Goal: Transaction & Acquisition: Purchase product/service

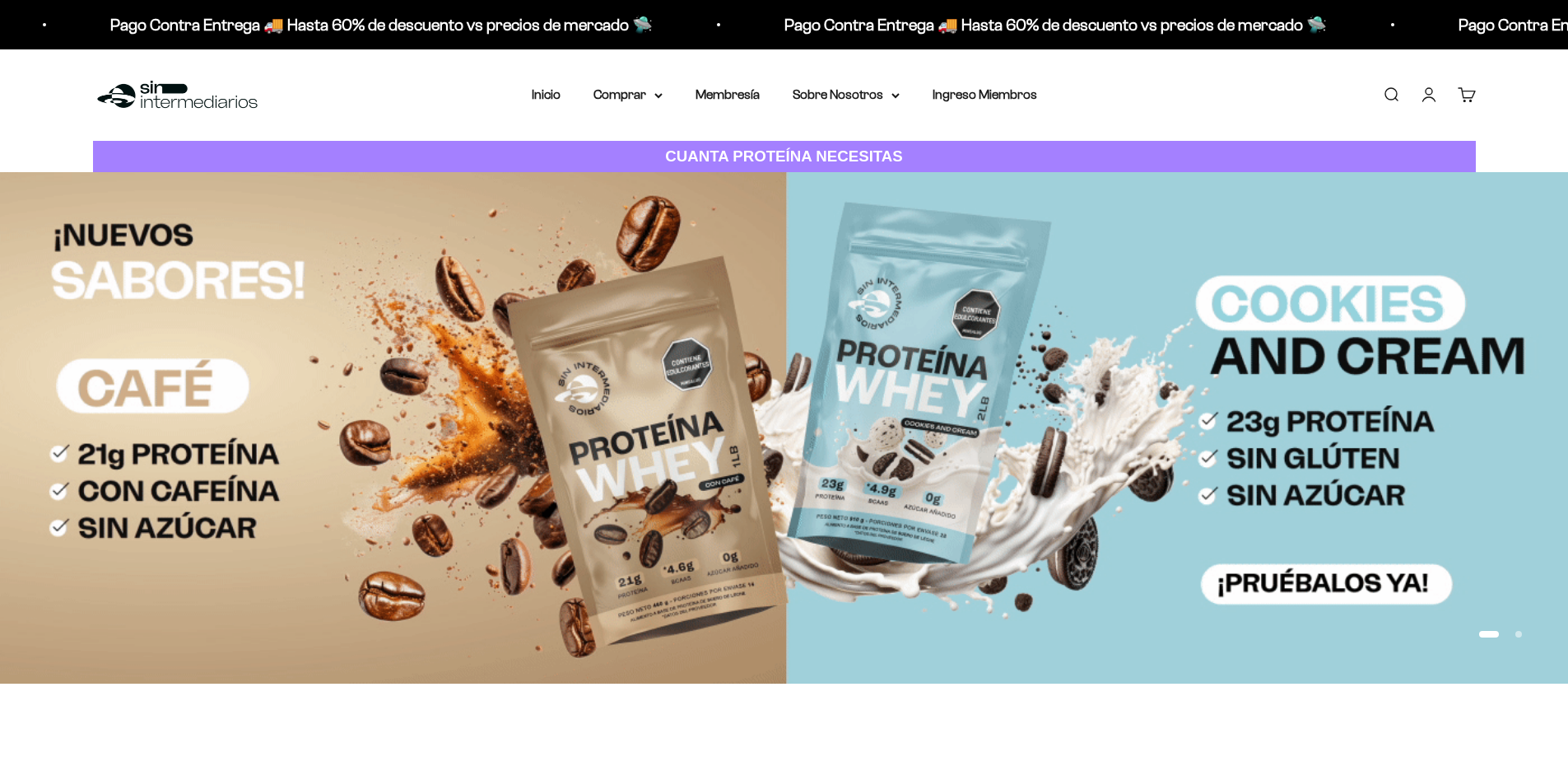
click at [1422, 89] on link "Iniciar sesión" at bounding box center [1429, 95] width 18 height 18
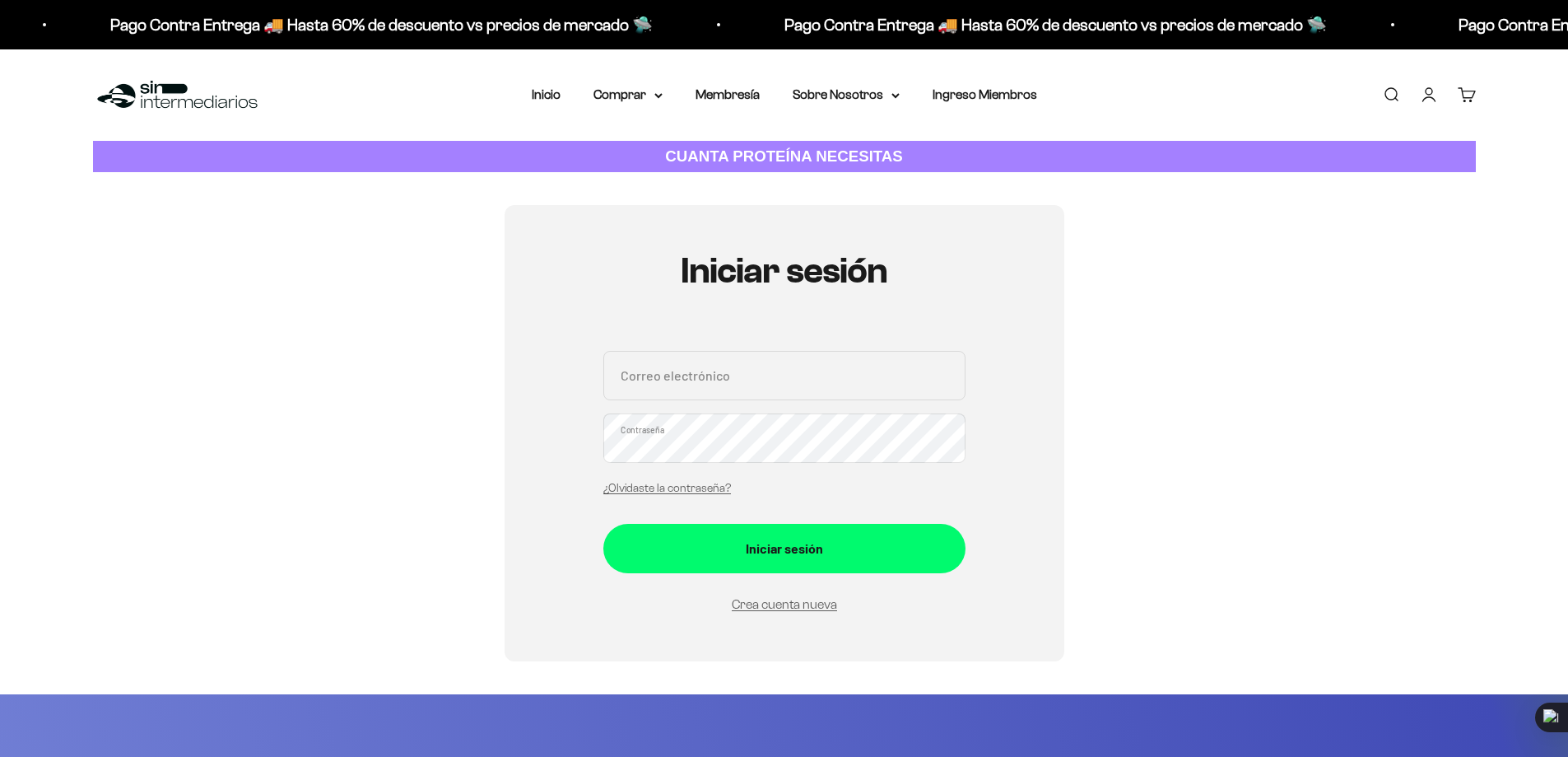
click at [708, 371] on input "Correo electrónico" at bounding box center [784, 375] width 363 height 49
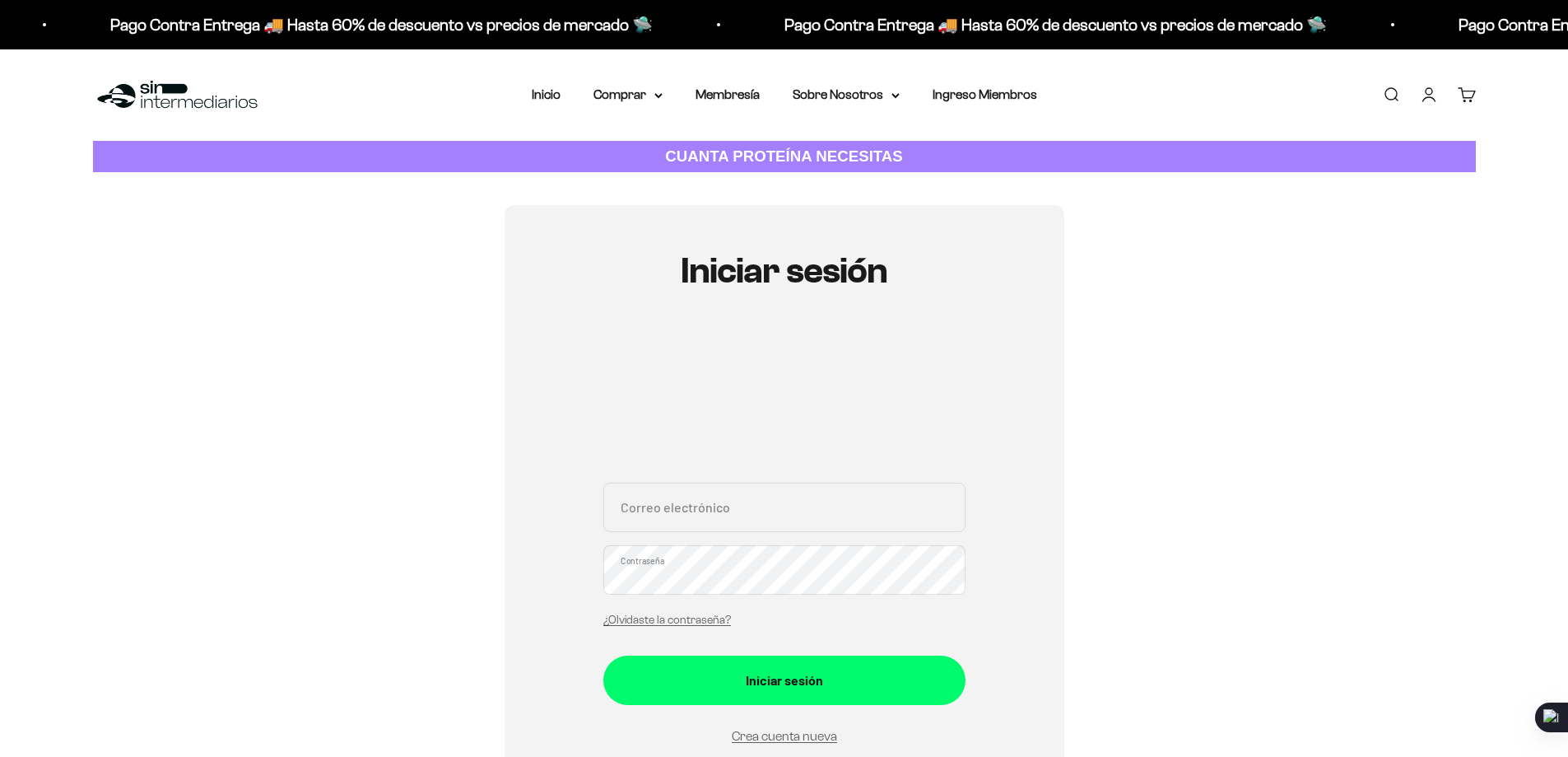
scroll to position [917, 0]
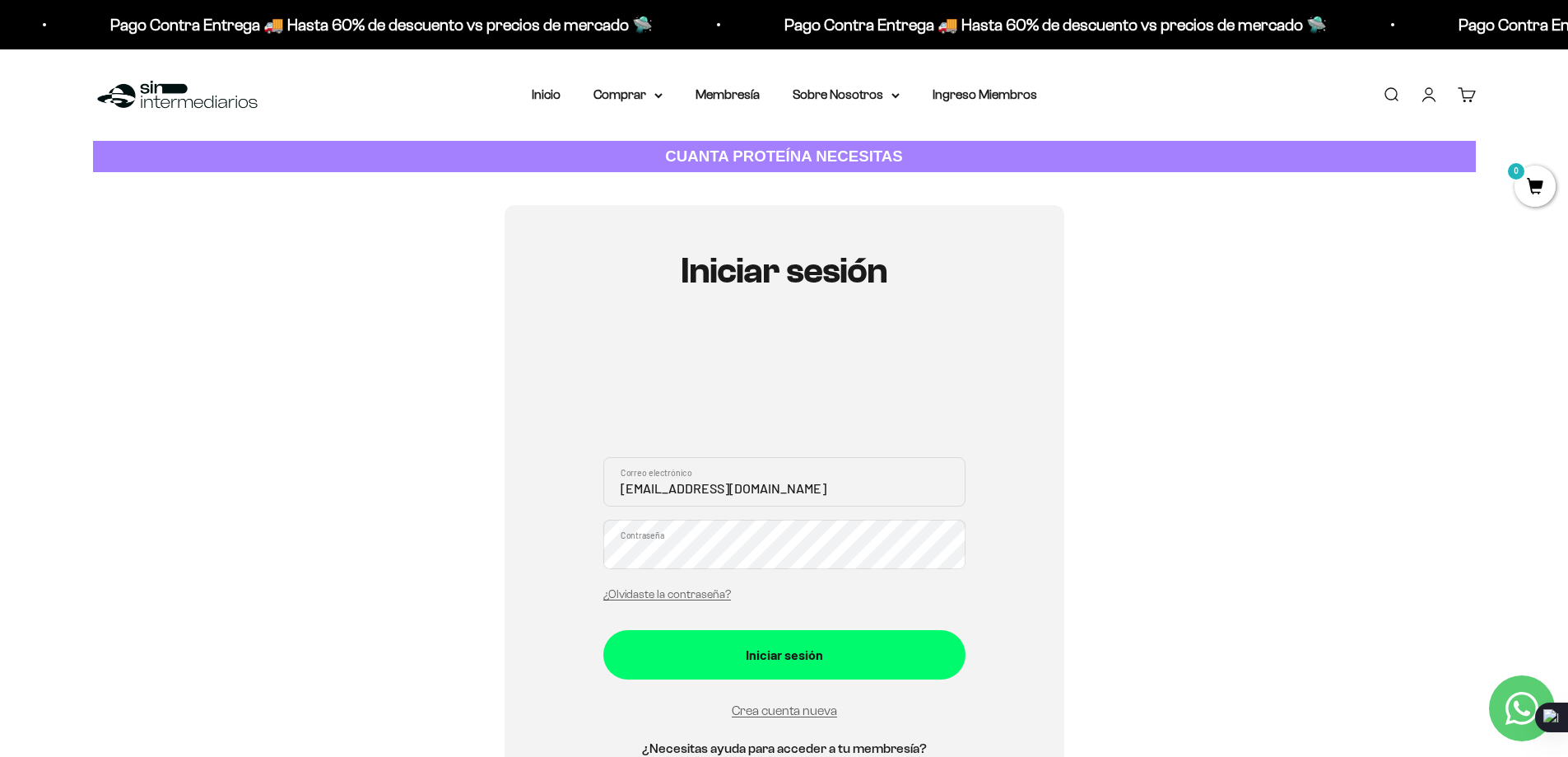
type input "diegoperdomoabogado@gmail.com"
click at [667, 592] on link "¿Olvidaste la contraseña?" at bounding box center [667, 594] width 128 height 13
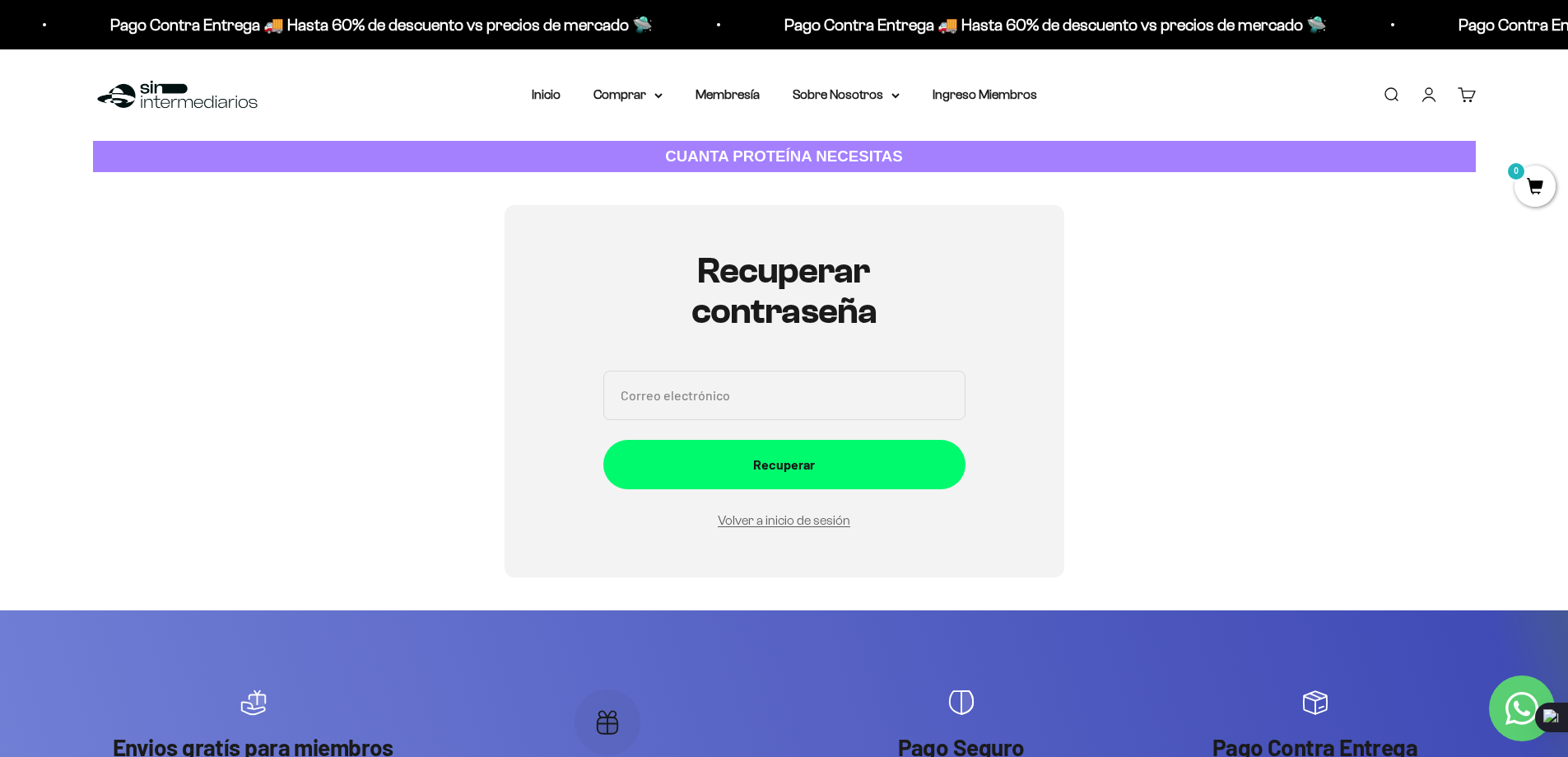
click at [769, 410] on input "Correo electrónico" at bounding box center [784, 394] width 363 height 49
type input "[EMAIL_ADDRESS][DOMAIN_NAME]"
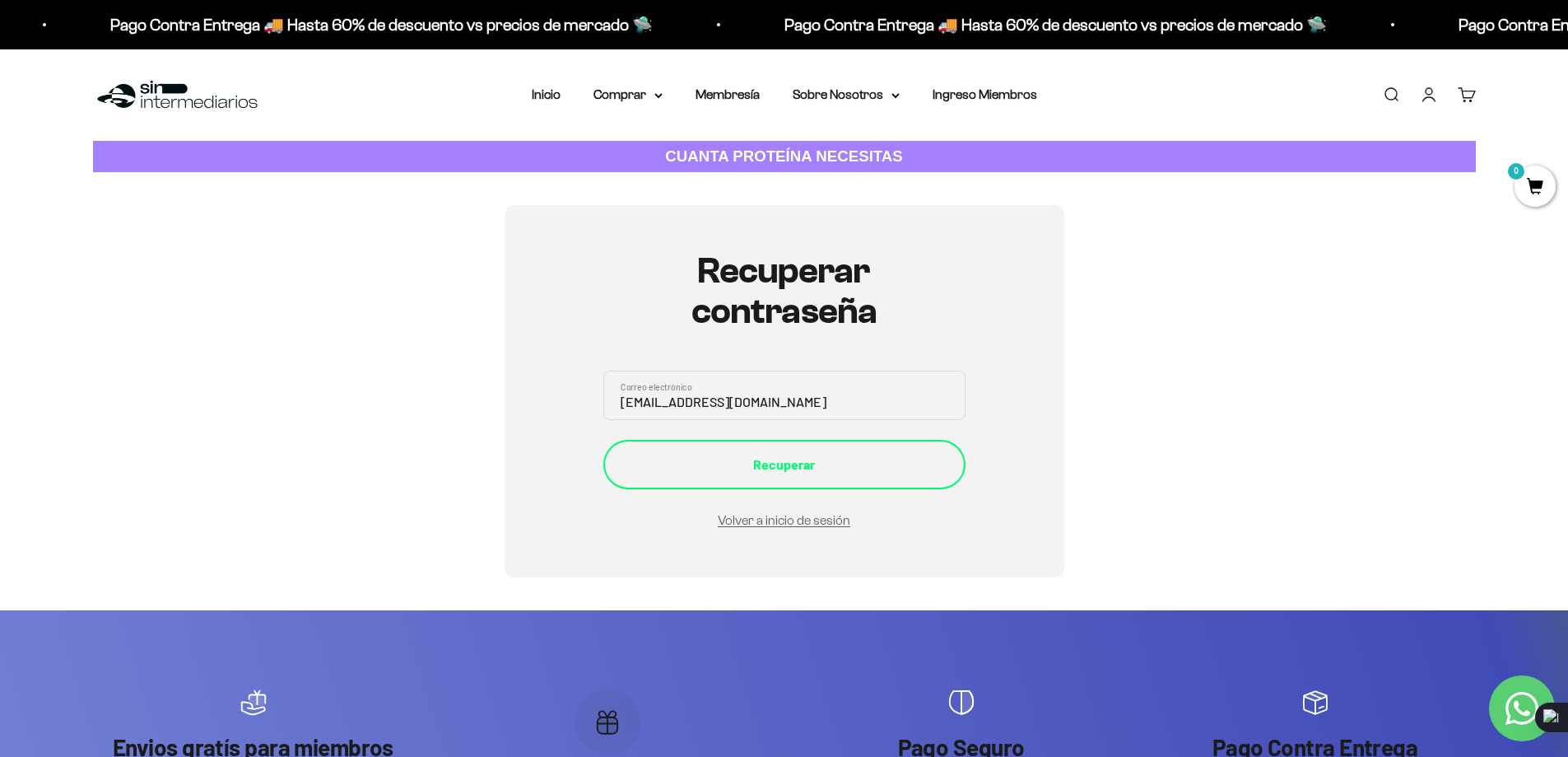
click at [768, 450] on button "Recuperar" at bounding box center [784, 464] width 363 height 49
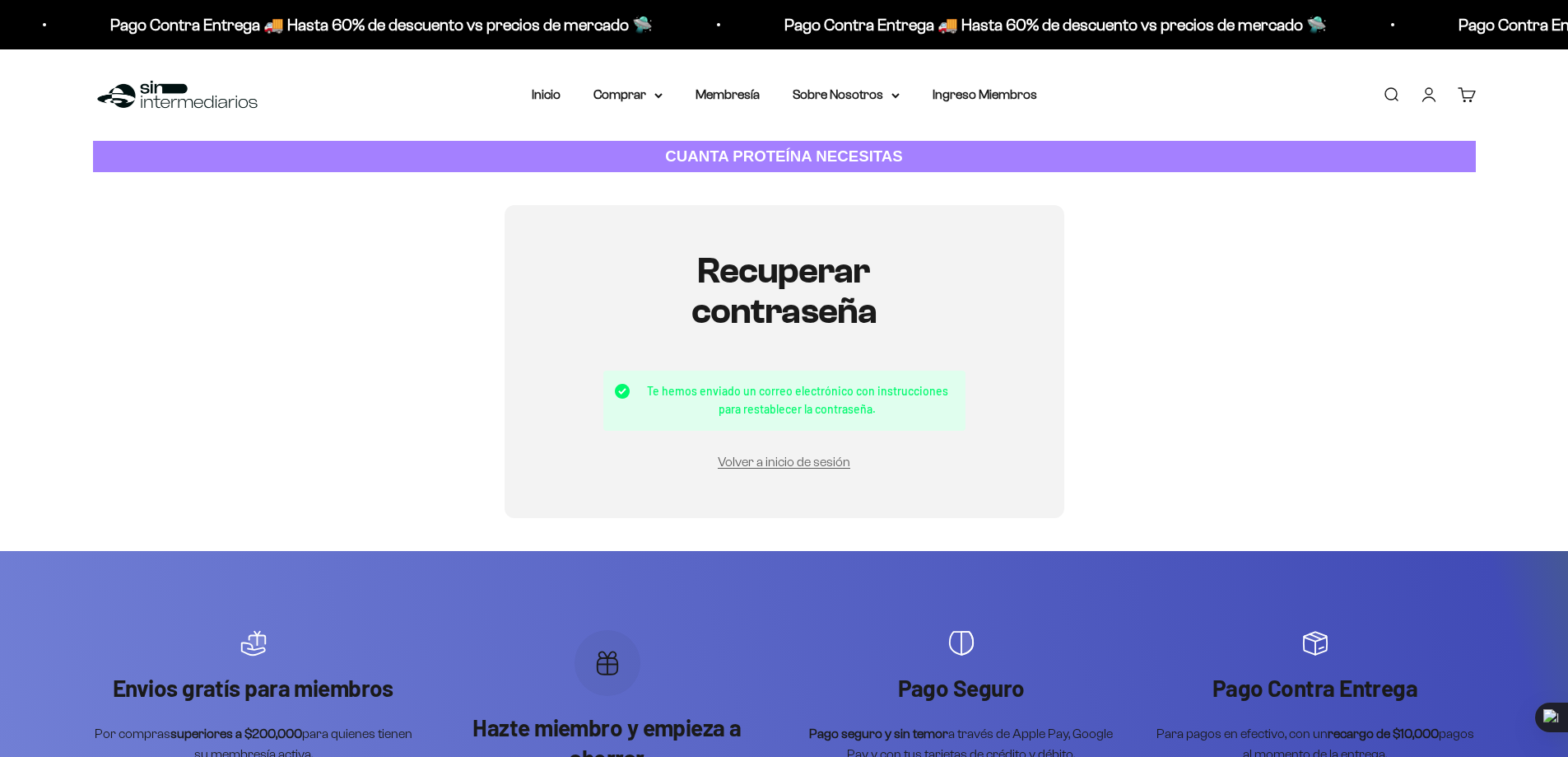
scroll to position [917, 0]
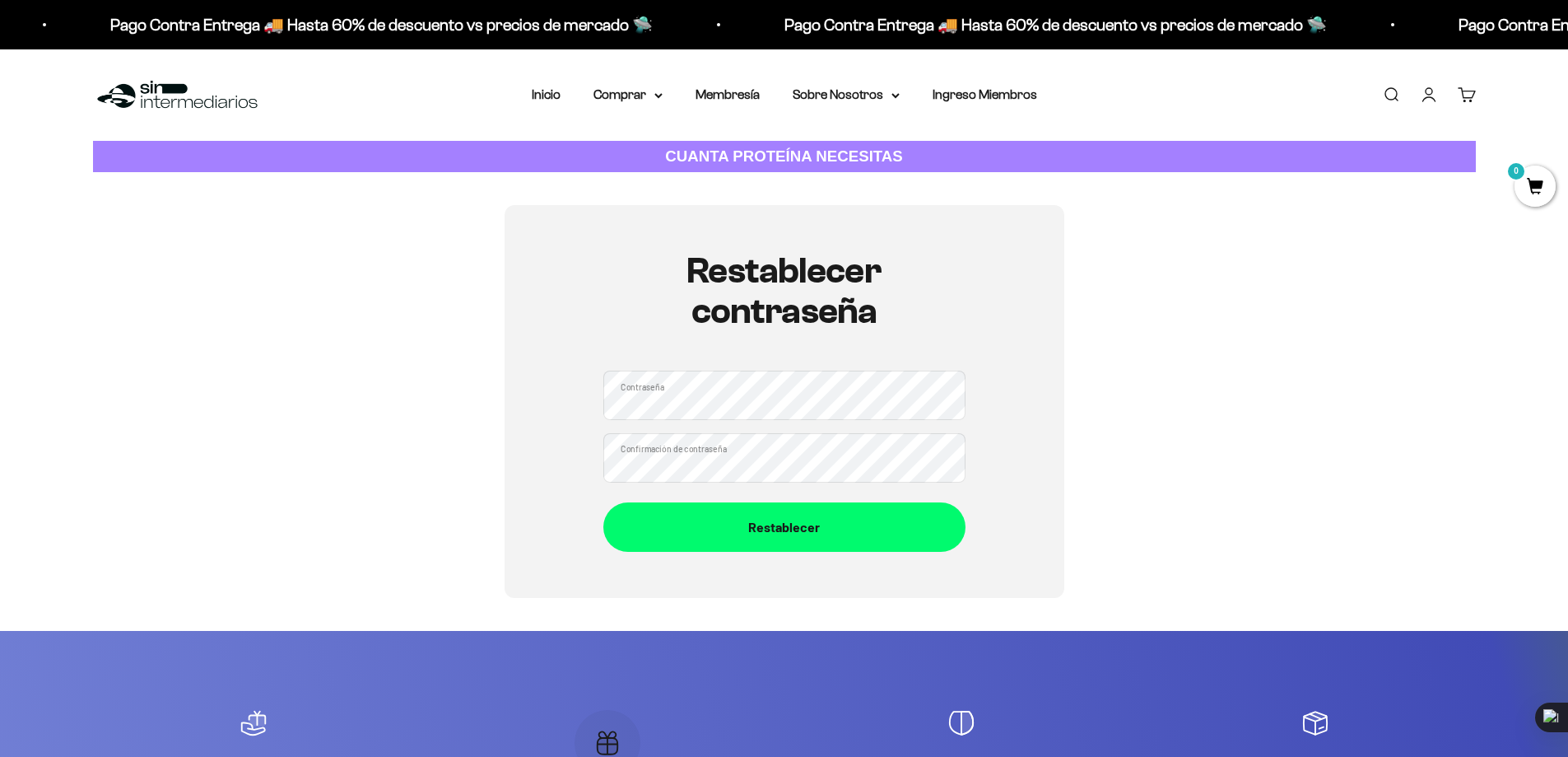
scroll to position [917, 0]
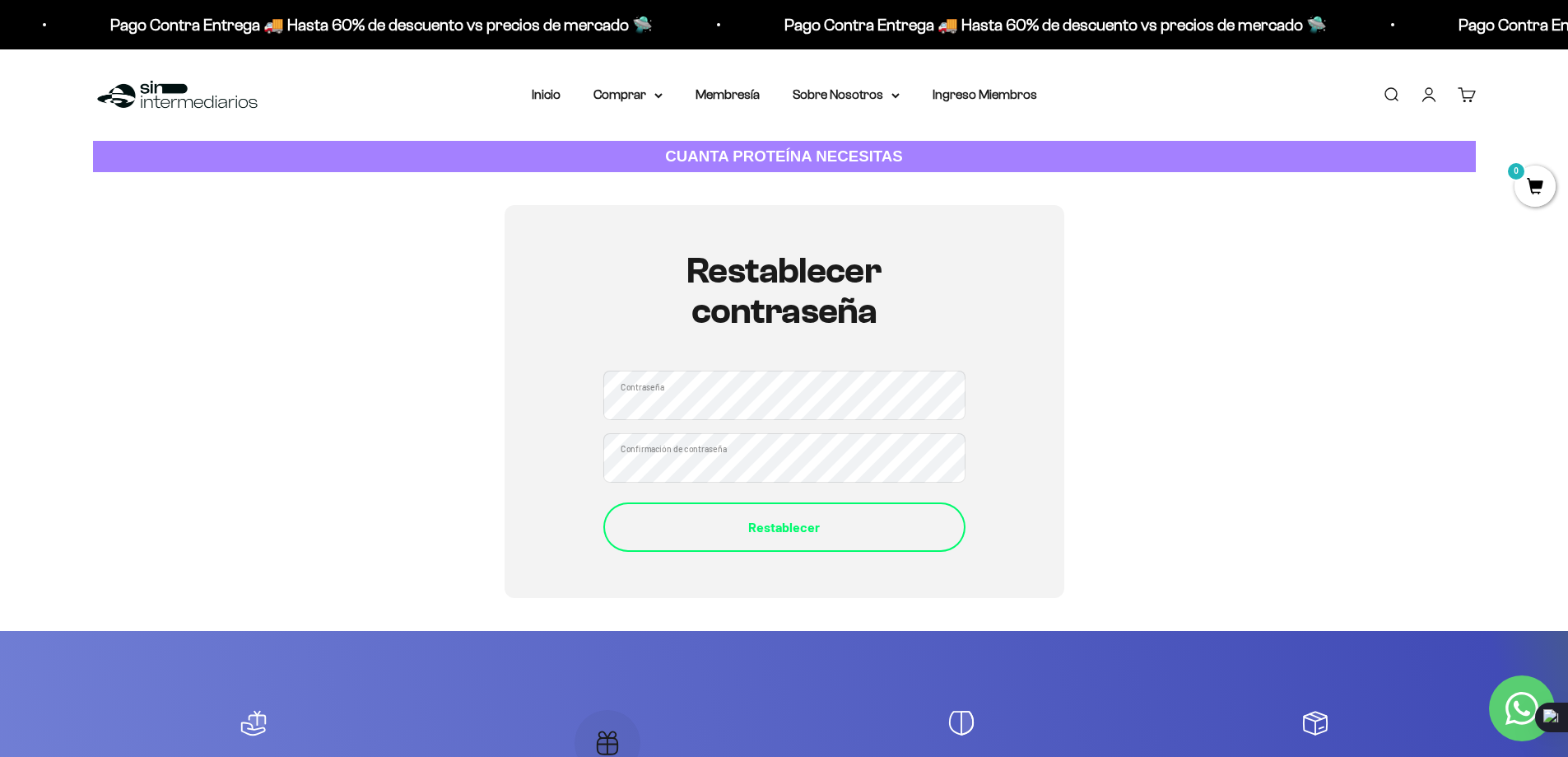
click at [776, 547] on button "Restablecer" at bounding box center [784, 527] width 363 height 49
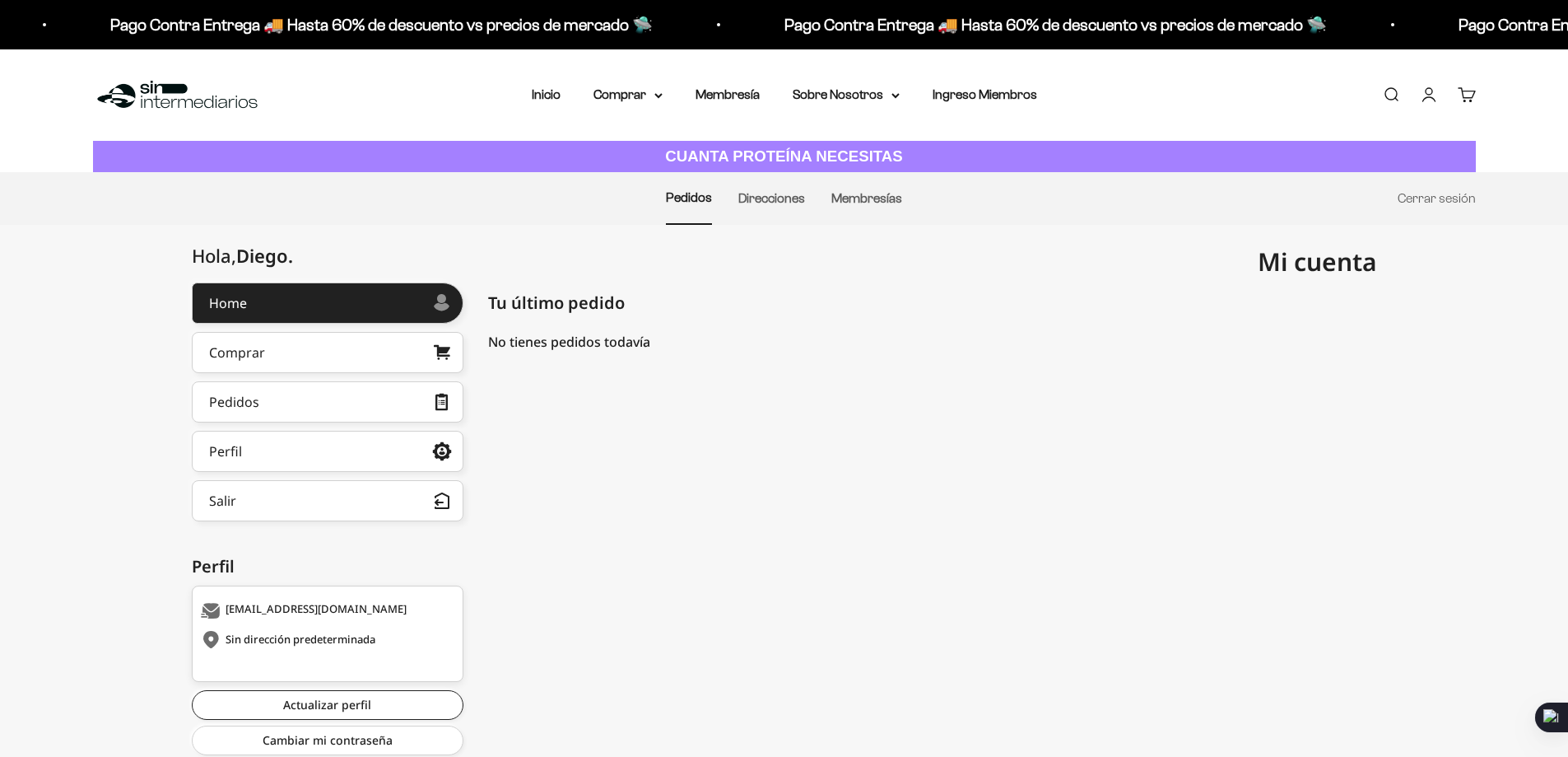
scroll to position [917, 0]
click at [370, 359] on link "Comprar" at bounding box center [327, 352] width 272 height 42
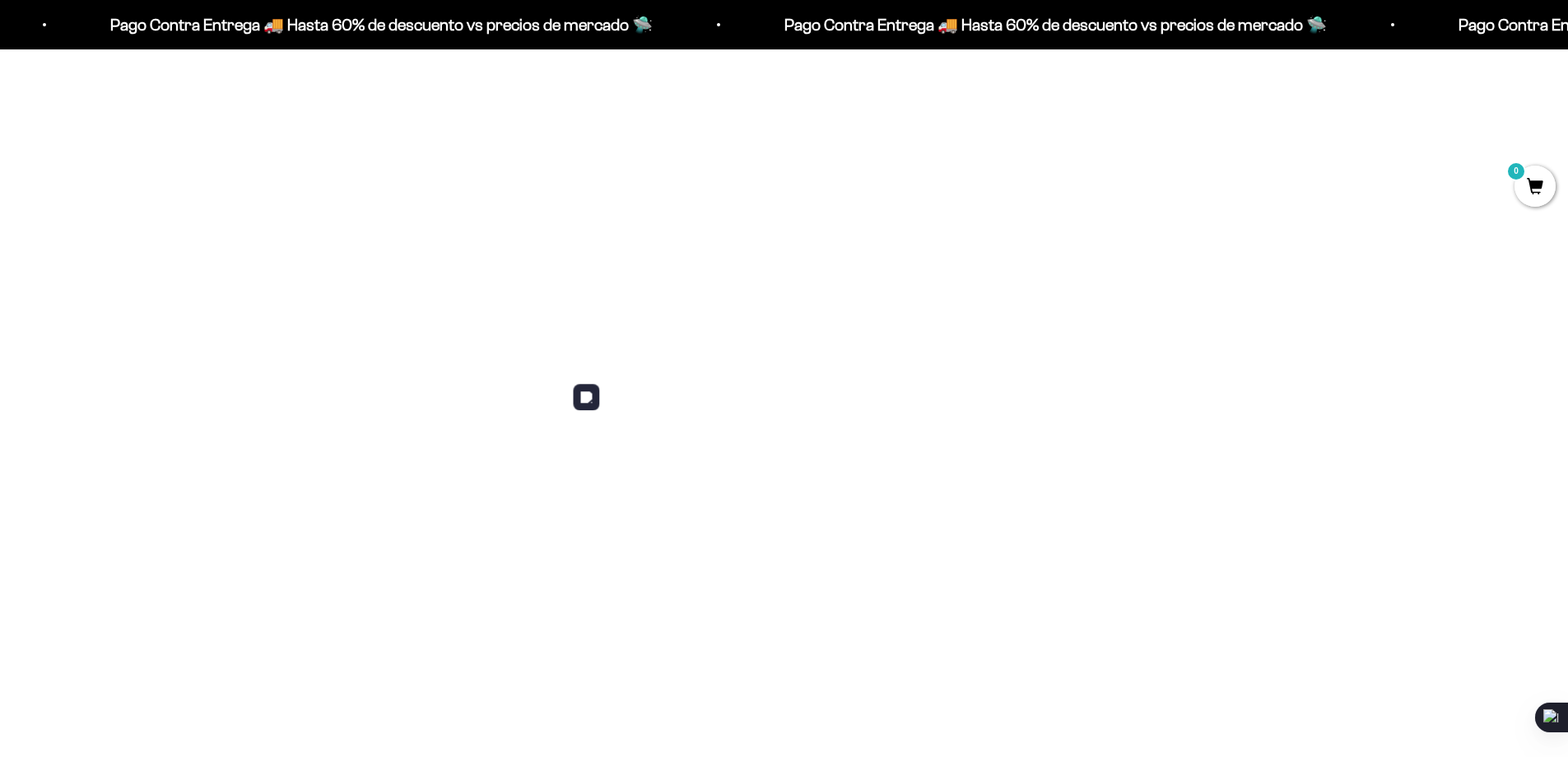
scroll to position [902, 0]
click at [963, 405] on input "3" at bounding box center [971, 410] width 70 height 29
click at [963, 412] on input "2" at bounding box center [971, 410] width 70 height 29
type input "1"
click at [963, 412] on input "1" at bounding box center [971, 410] width 70 height 29
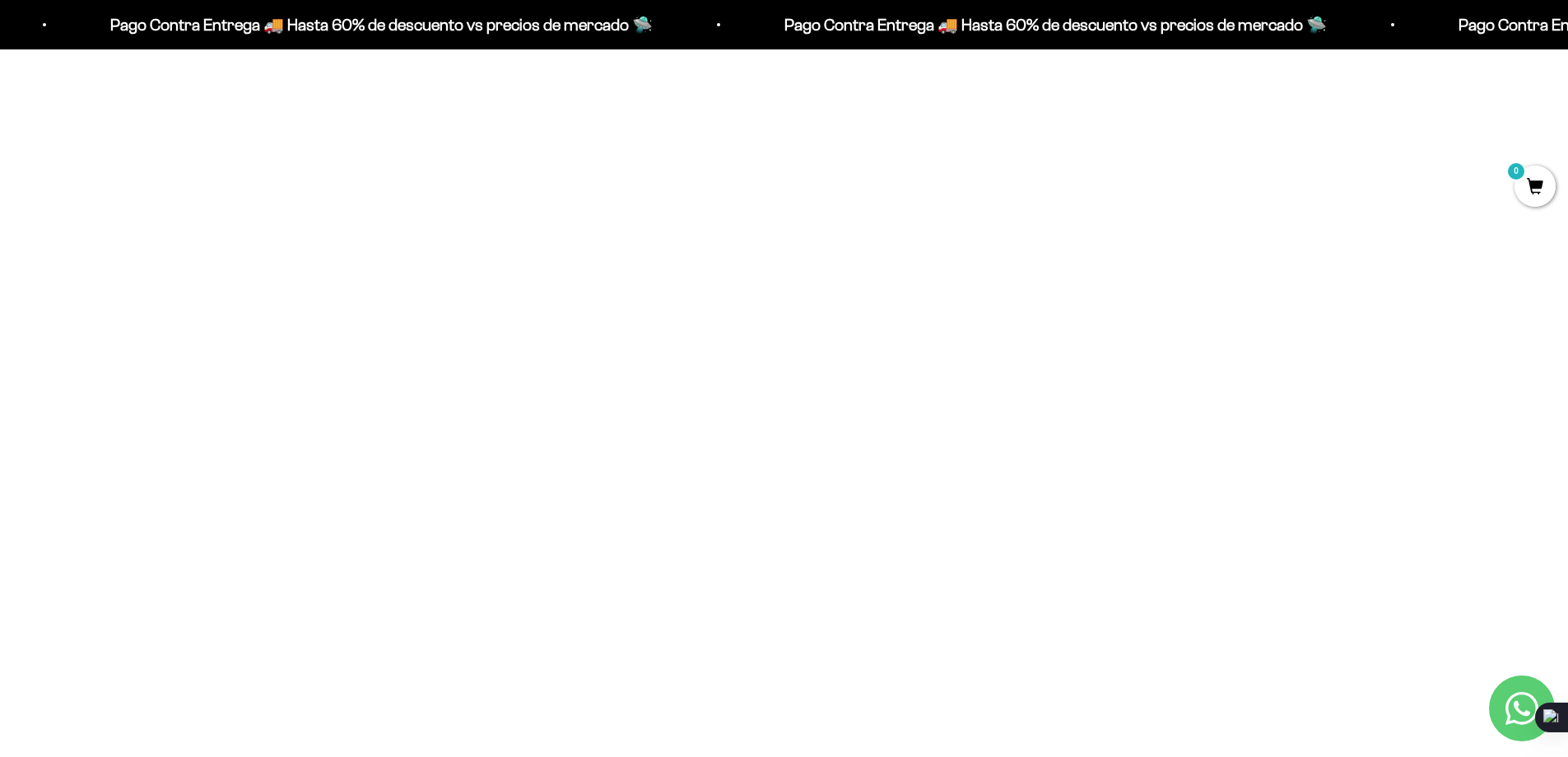
click at [953, 410] on input "1" at bounding box center [971, 410] width 70 height 29
click at [982, 410] on span at bounding box center [990, 409] width 15 height 19
click at [822, 367] on li "300g" at bounding box center [785, 365] width 440 height 19
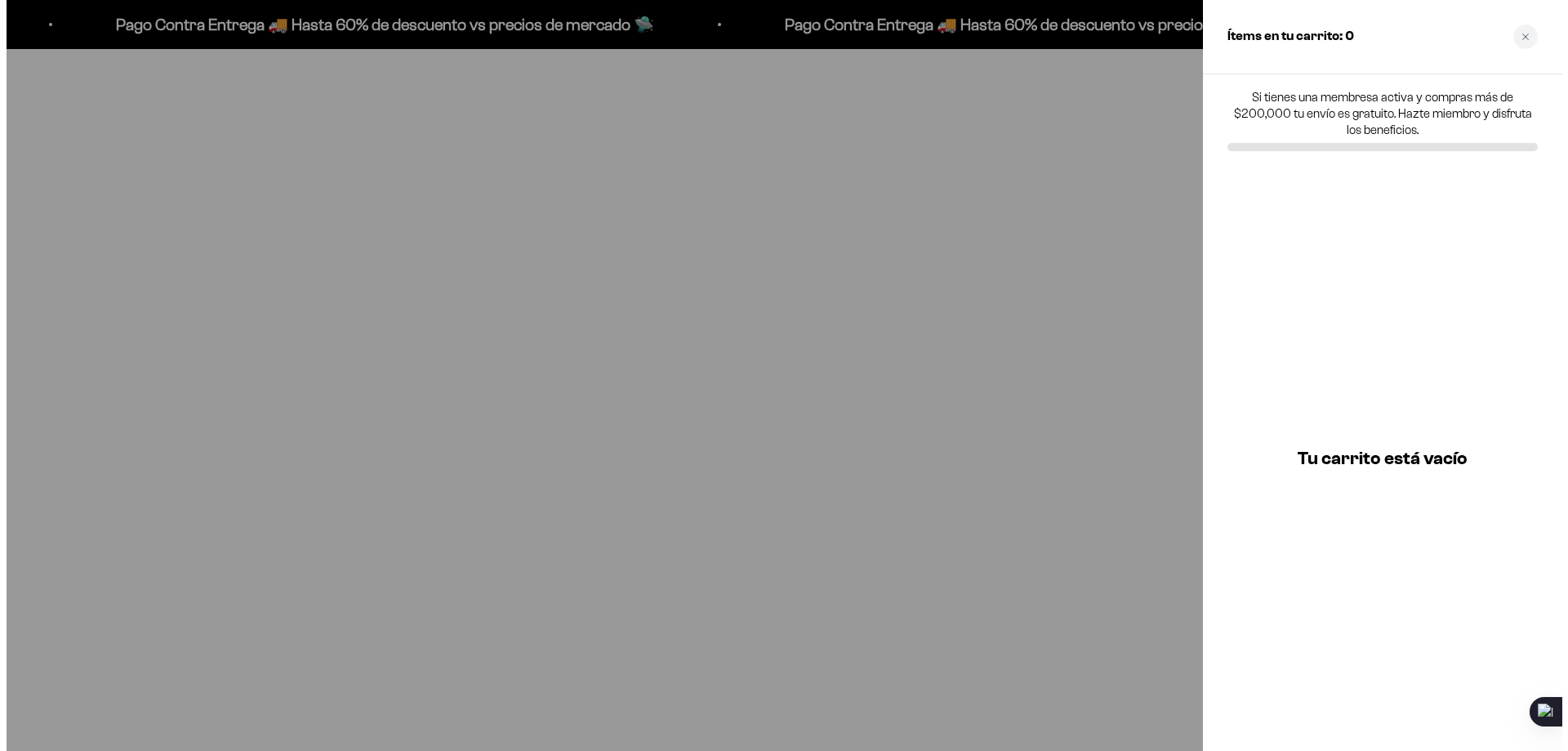
scroll to position [899, 0]
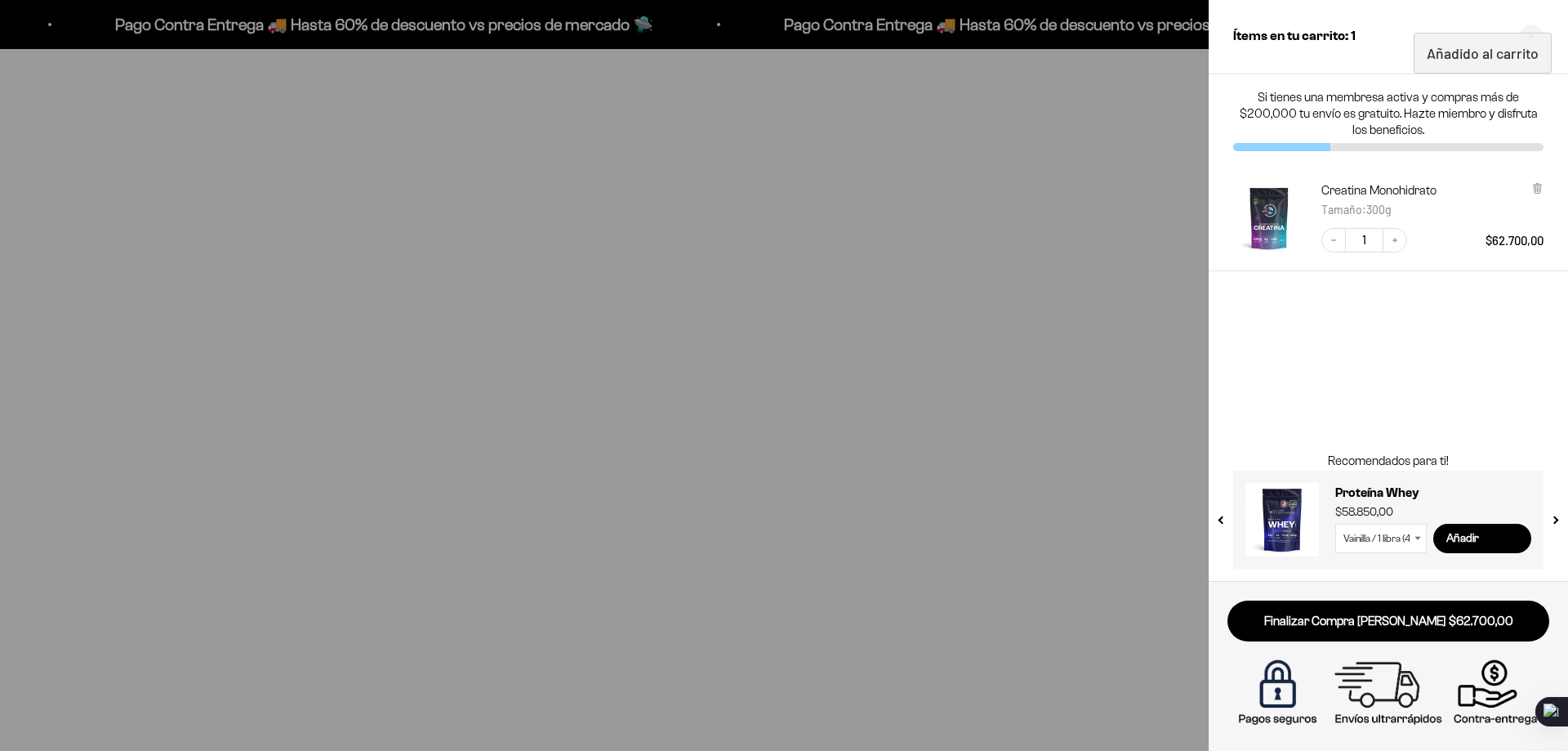
click at [994, 333] on div at bounding box center [784, 375] width 1568 height 751
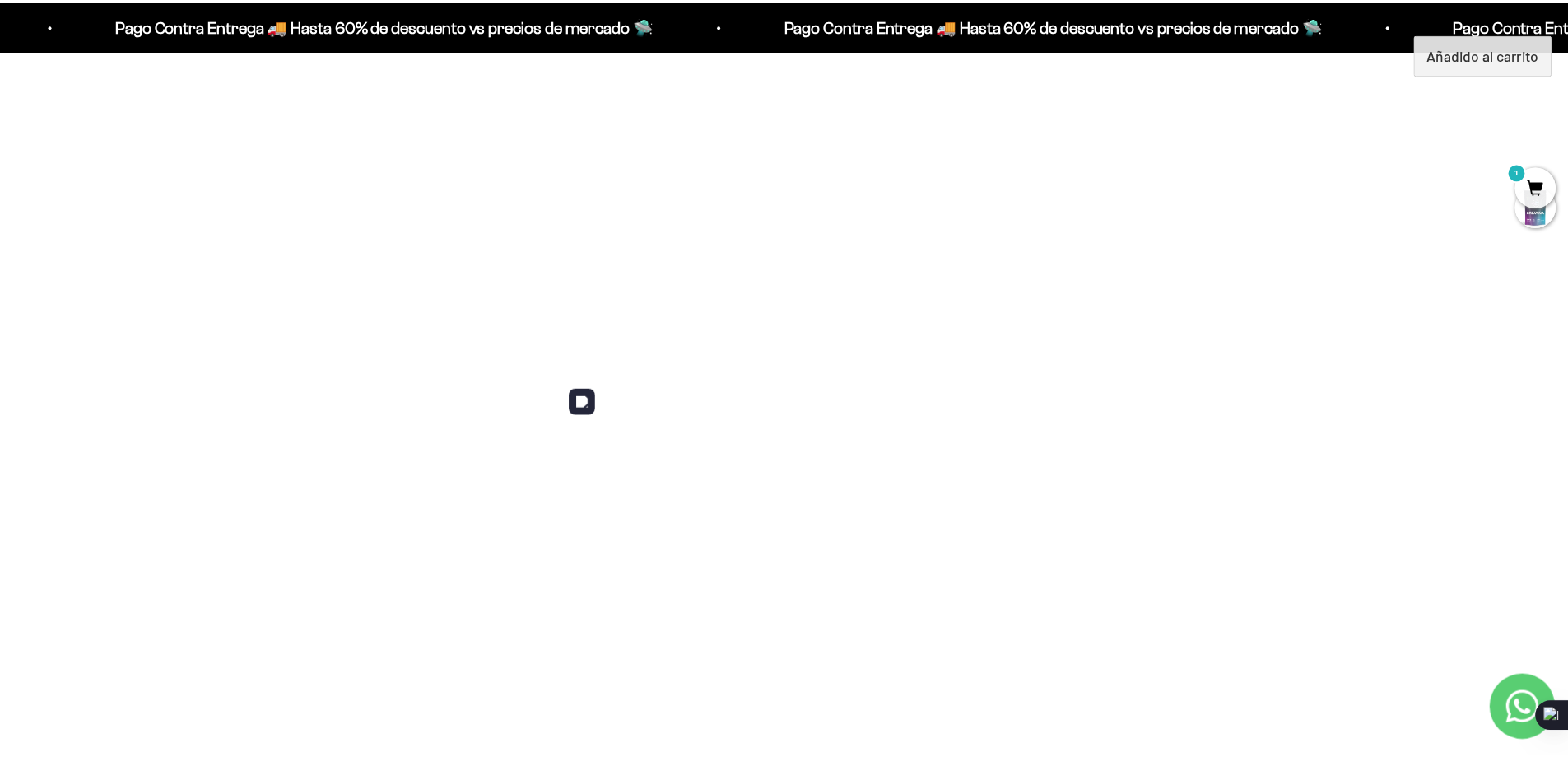
scroll to position [902, 0]
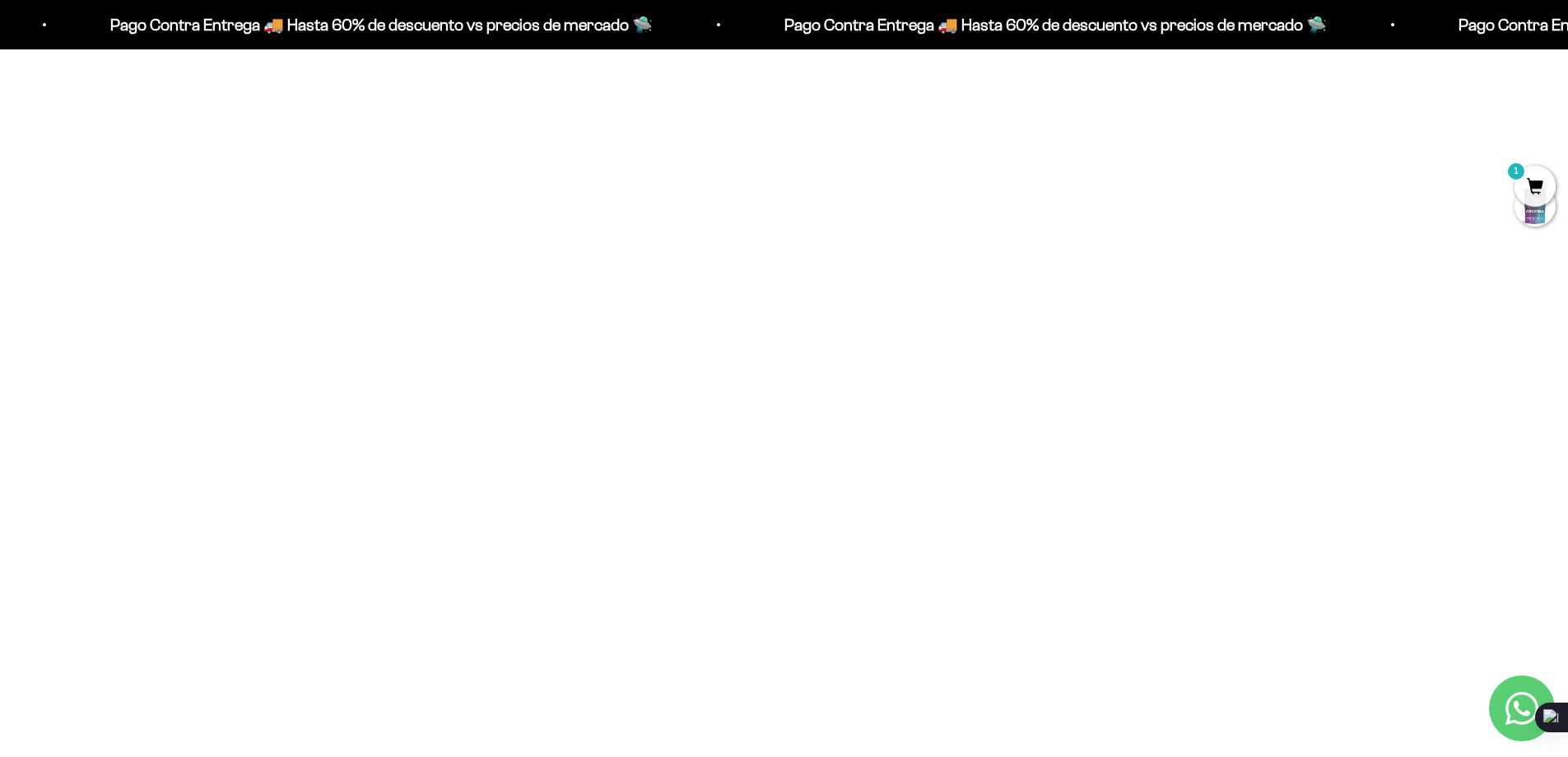
click at [1448, 410] on div at bounding box center [1459, 410] width 29 height 29
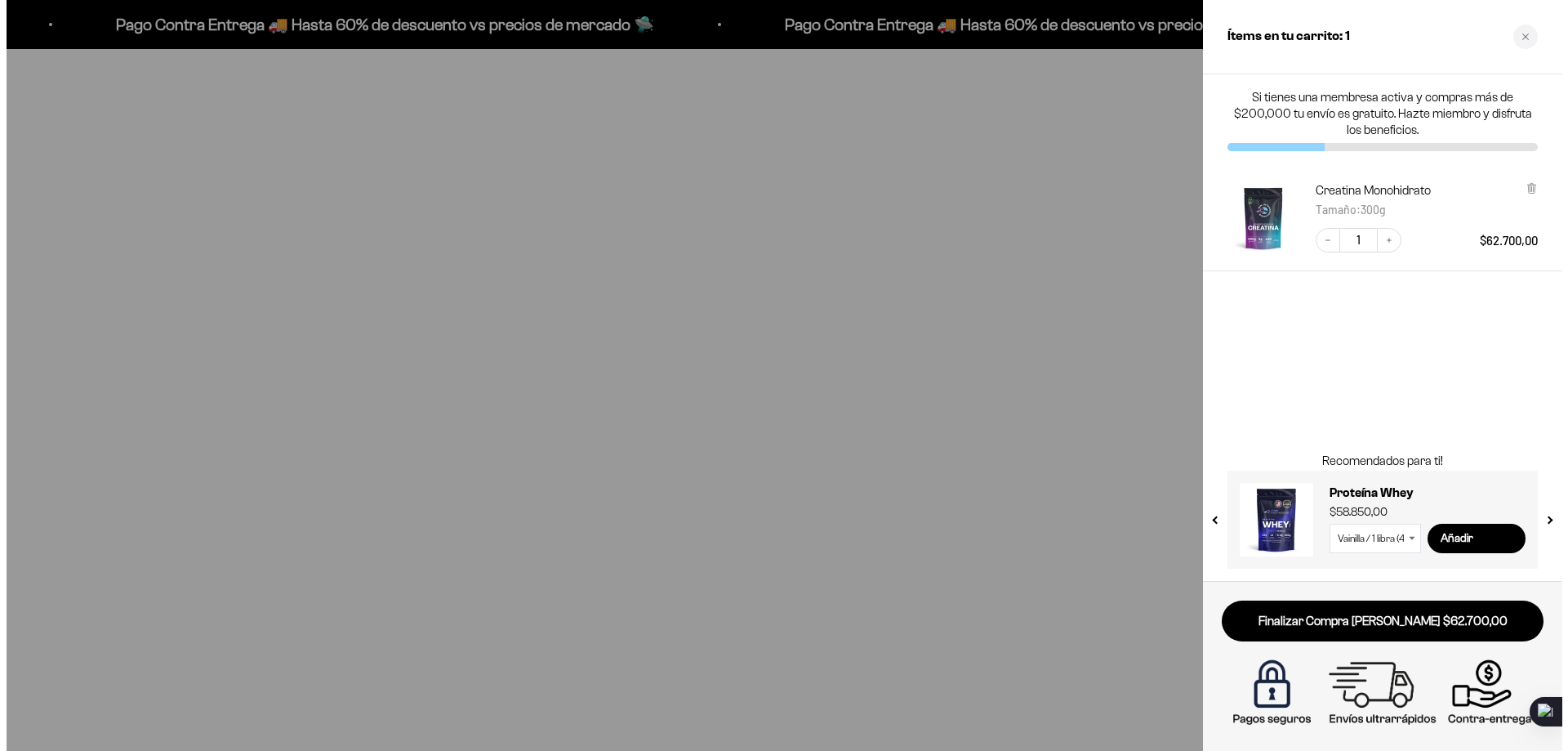
scroll to position [899, 0]
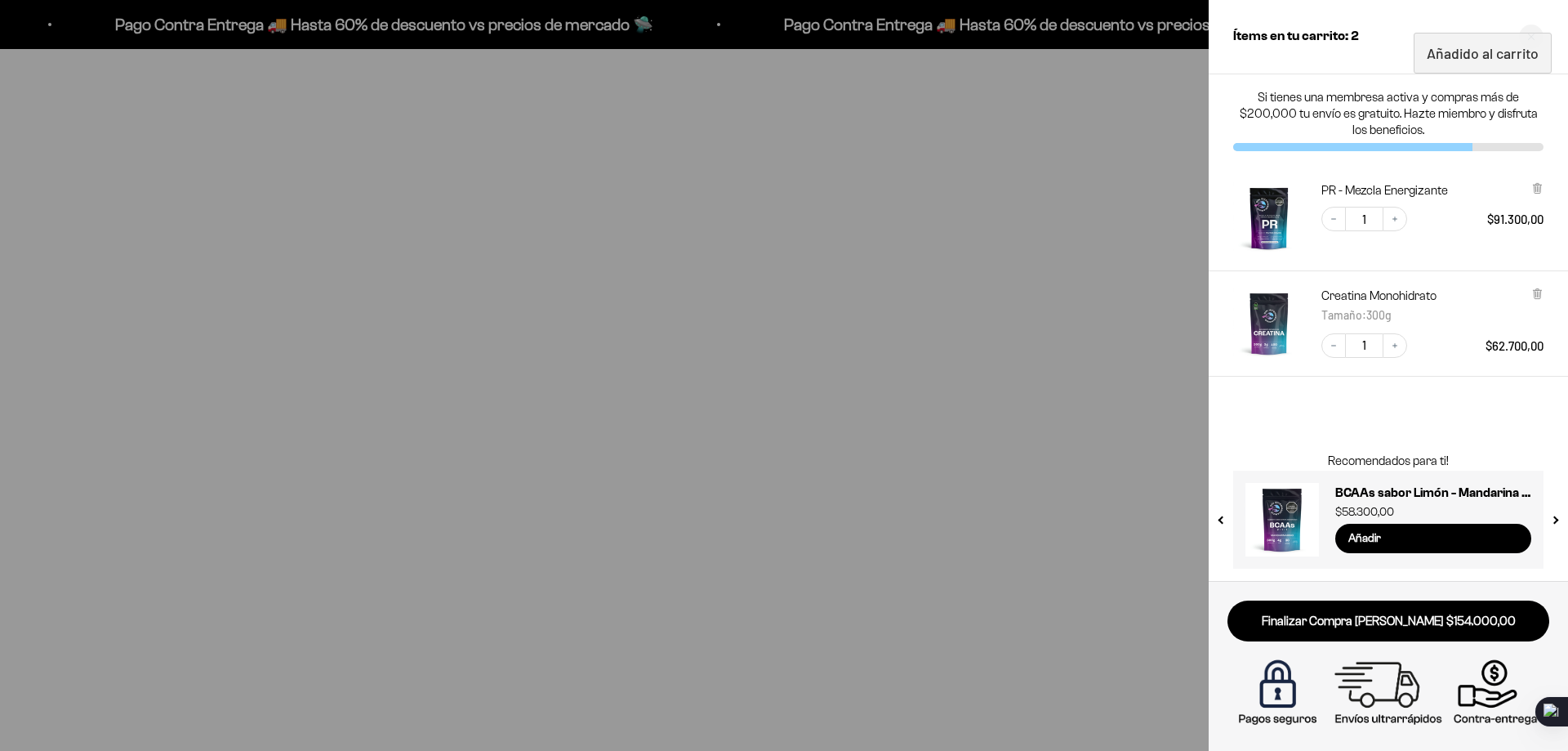
click at [1075, 423] on div at bounding box center [784, 375] width 1568 height 751
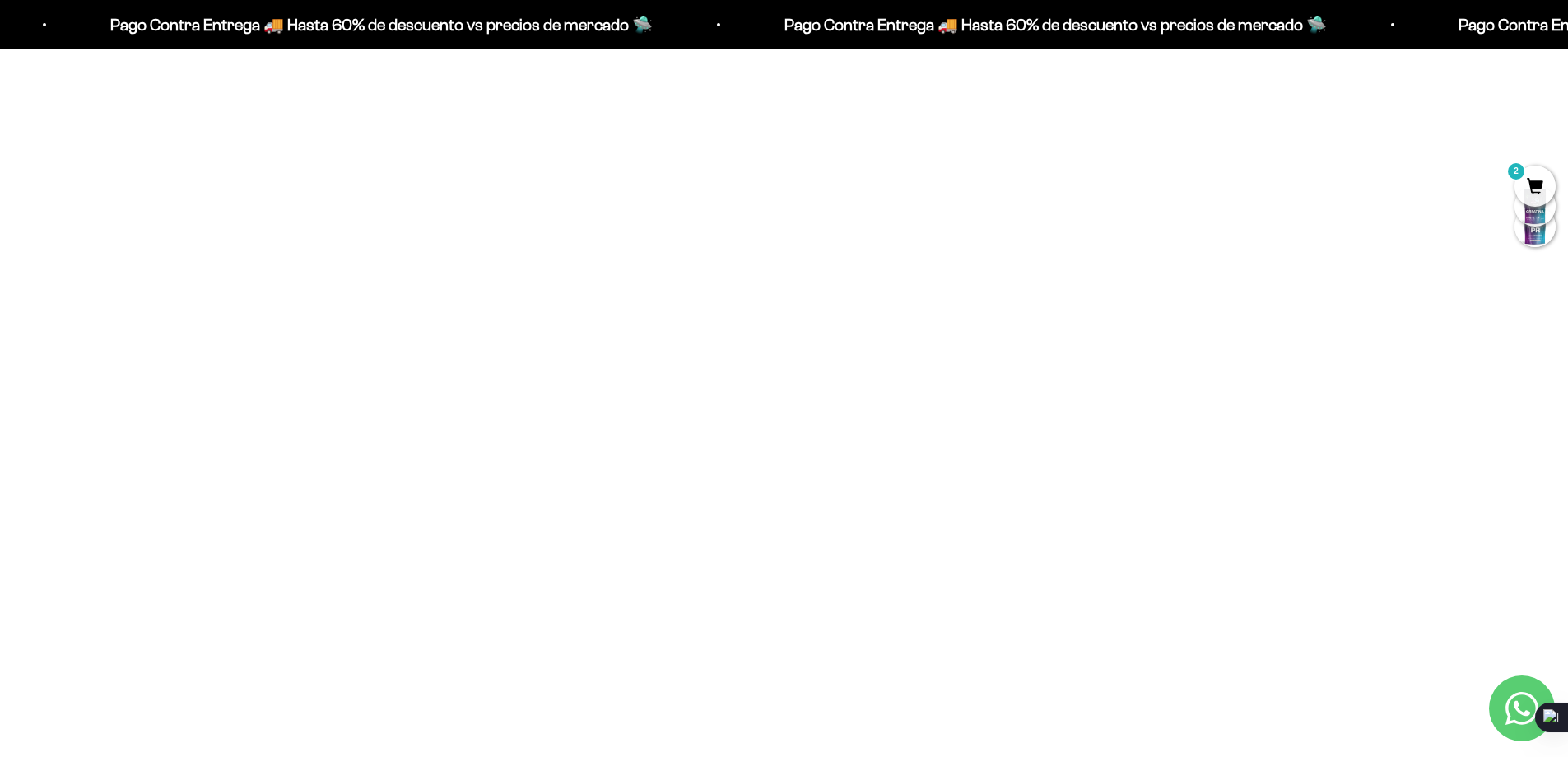
scroll to position [1313, 0]
click at [531, 586] on div at bounding box center [523, 592] width 29 height 29
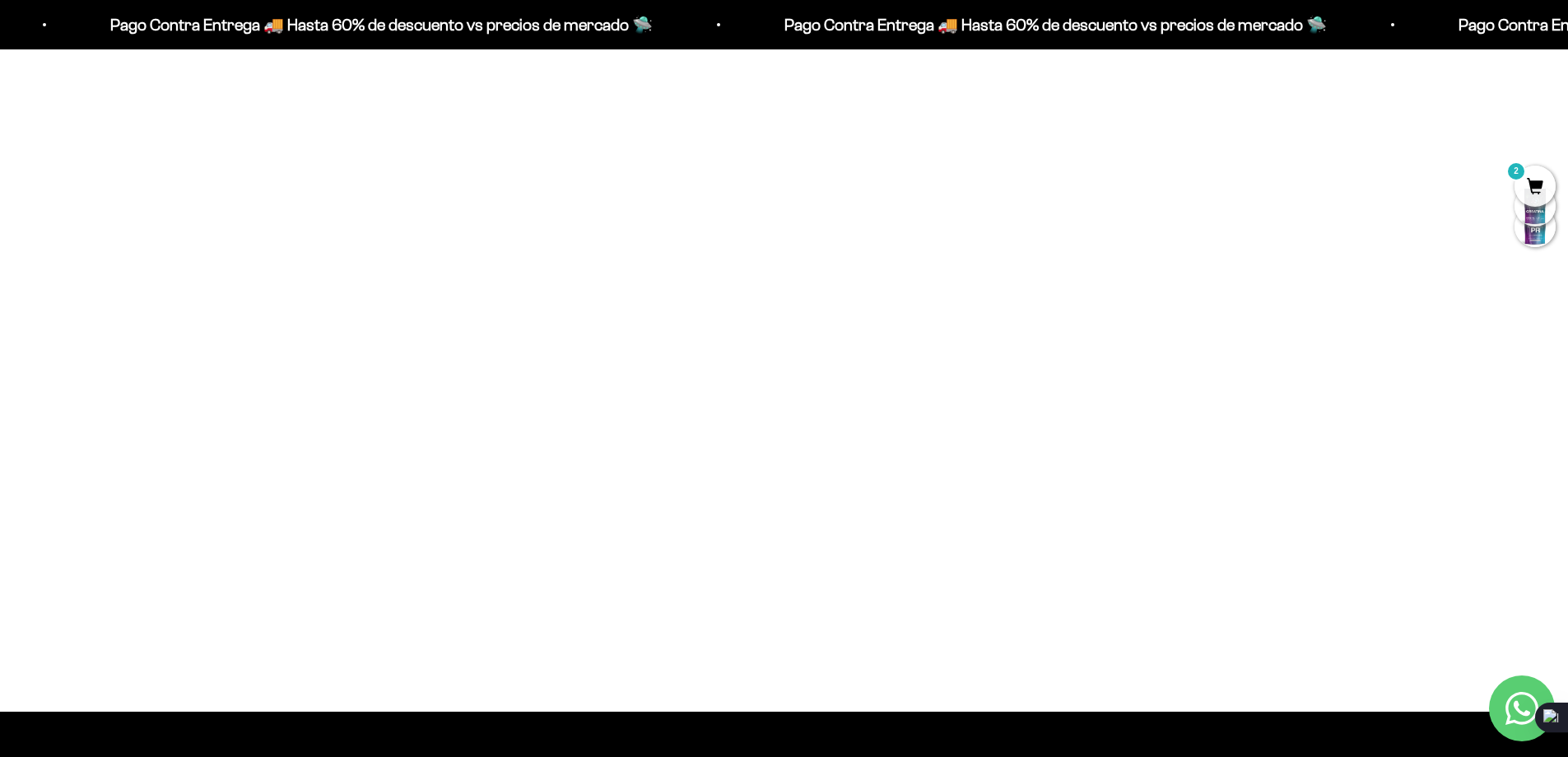
click at [366, 445] on span "Cookies & Cream / 2 libras (910g)" at bounding box center [317, 445] width 150 height 13
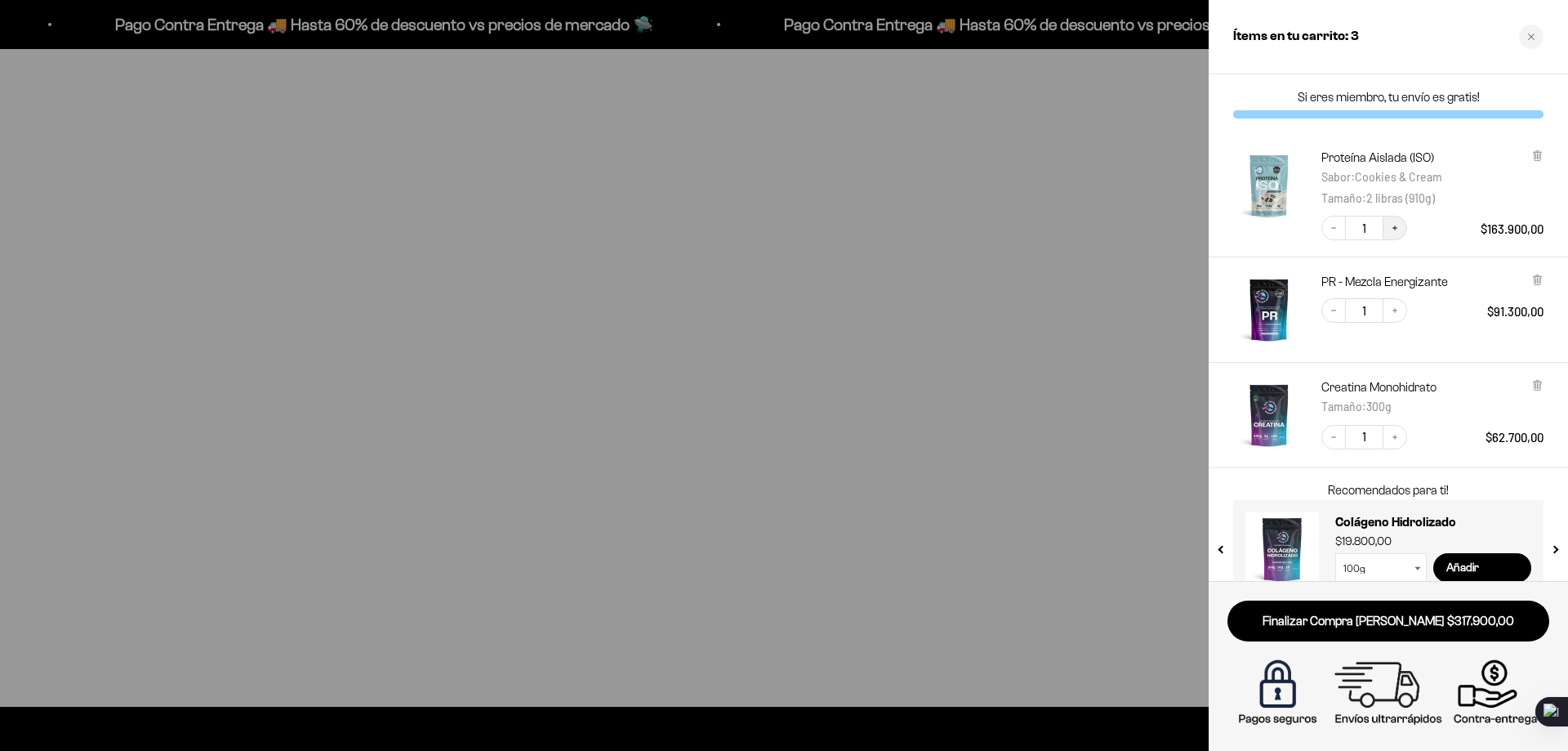
click at [1392, 234] on button "Increase quantity" at bounding box center [1395, 228] width 25 height 25
drag, startPoint x: 574, startPoint y: 349, endPoint x: 615, endPoint y: 329, distance: 45.6
click at [573, 350] on div at bounding box center [784, 375] width 1568 height 751
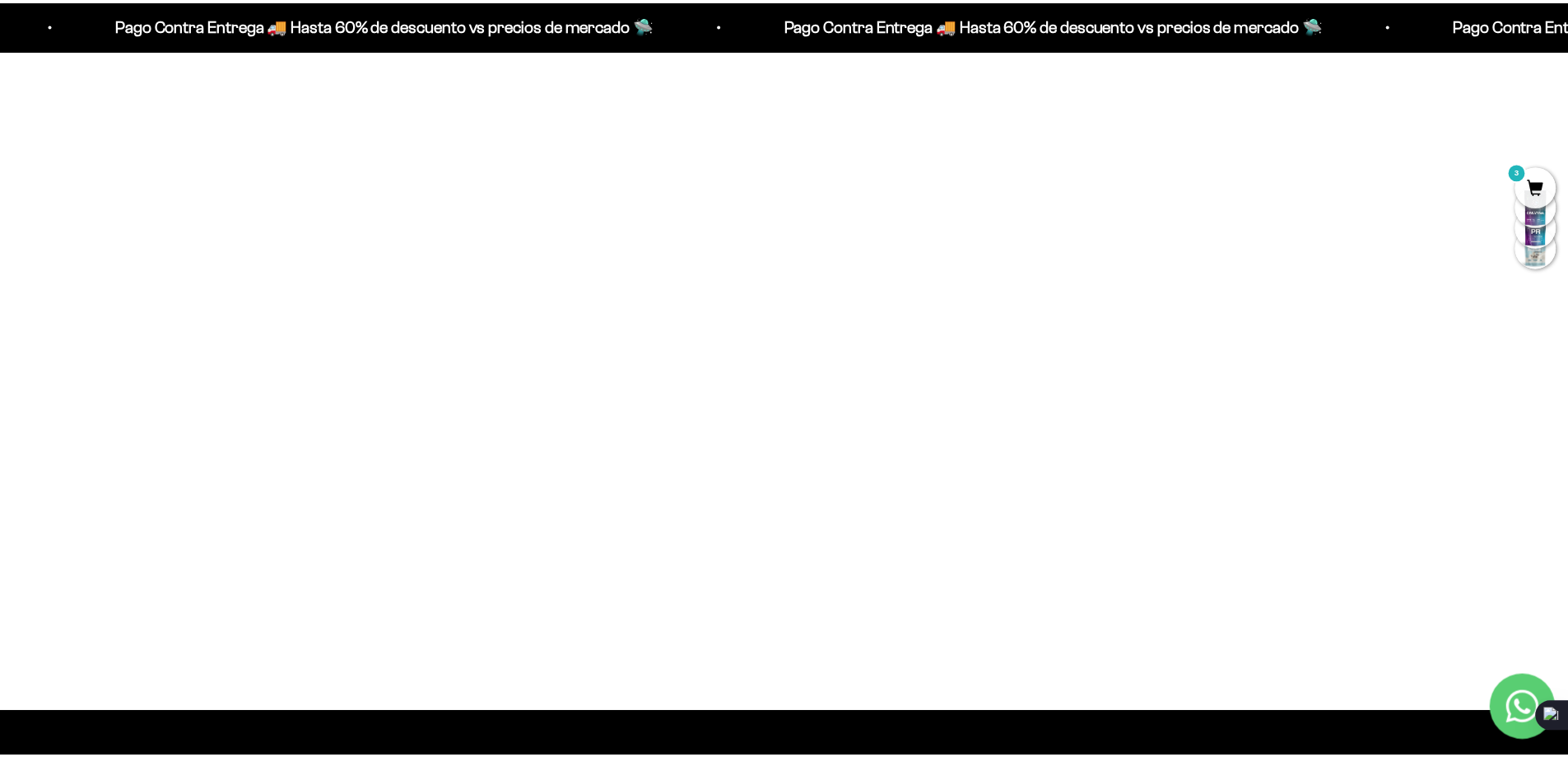
scroll to position [1396, 0]
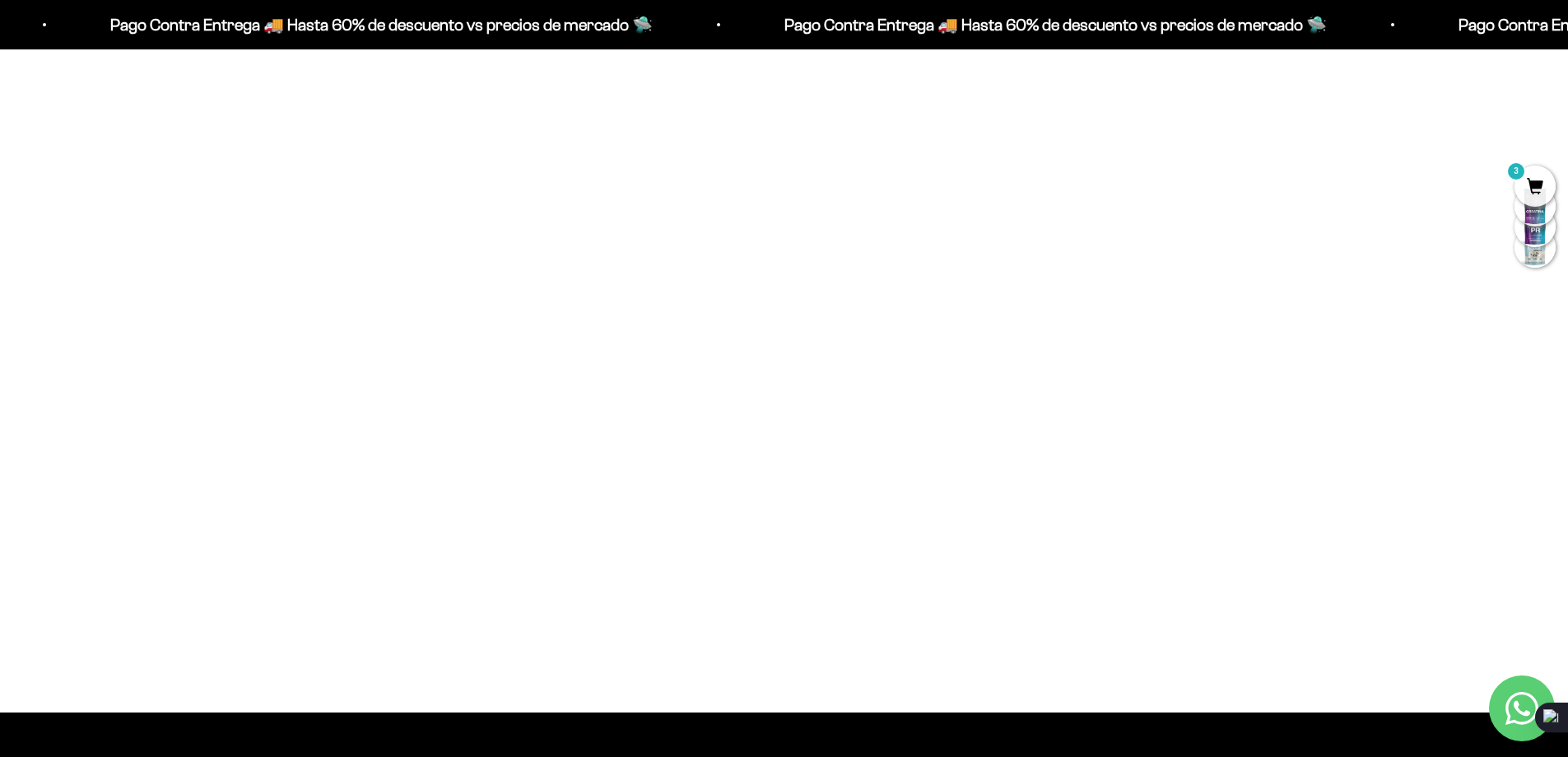
click at [406, 351] on img at bounding box center [316, 303] width 448 height 448
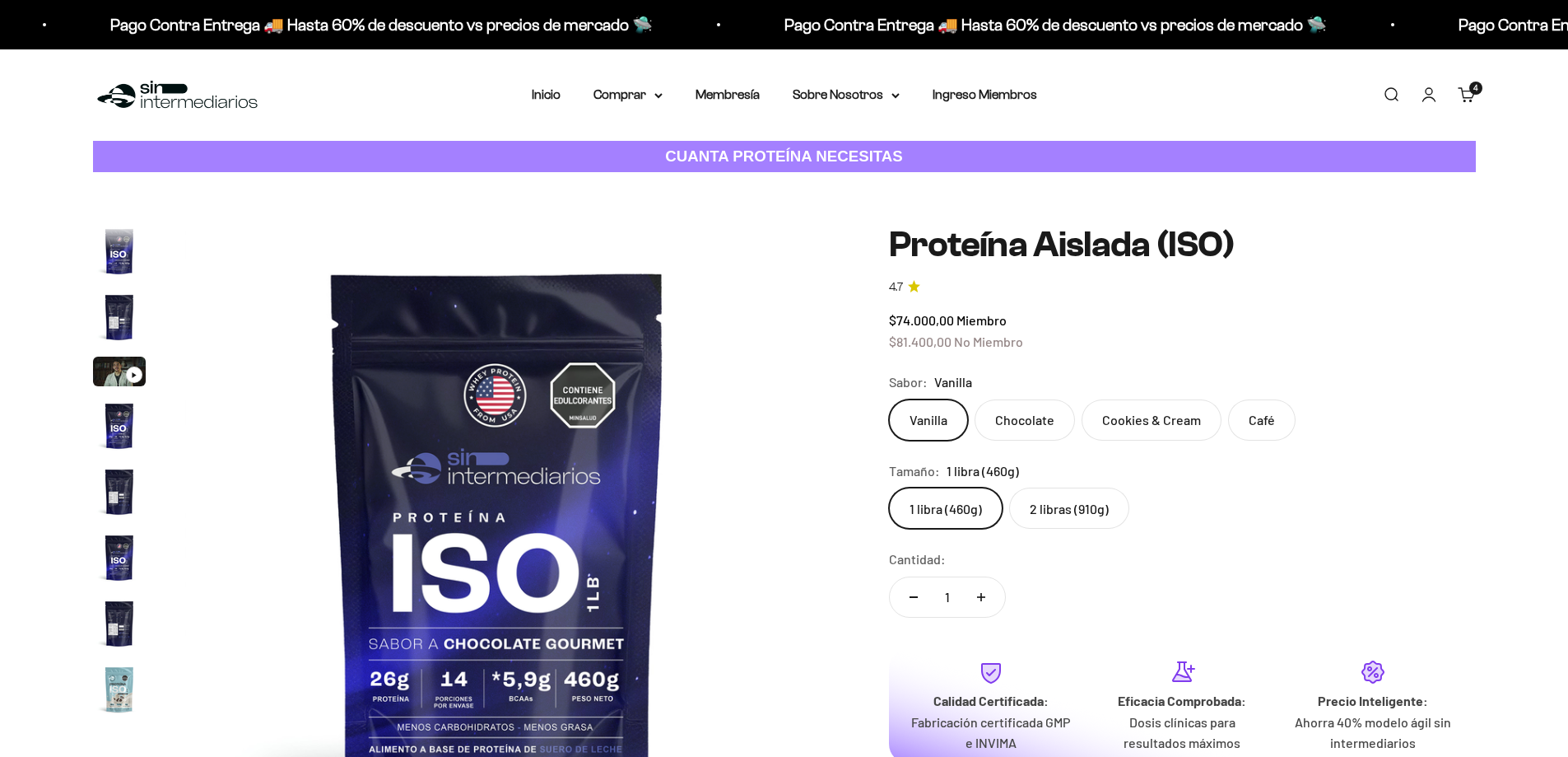
click at [1035, 487] on label "2 libras (910g)" at bounding box center [1069, 508] width 120 height 42
click at [889, 486] on input "2 libras (910g)" at bounding box center [888, 486] width 1 height 1
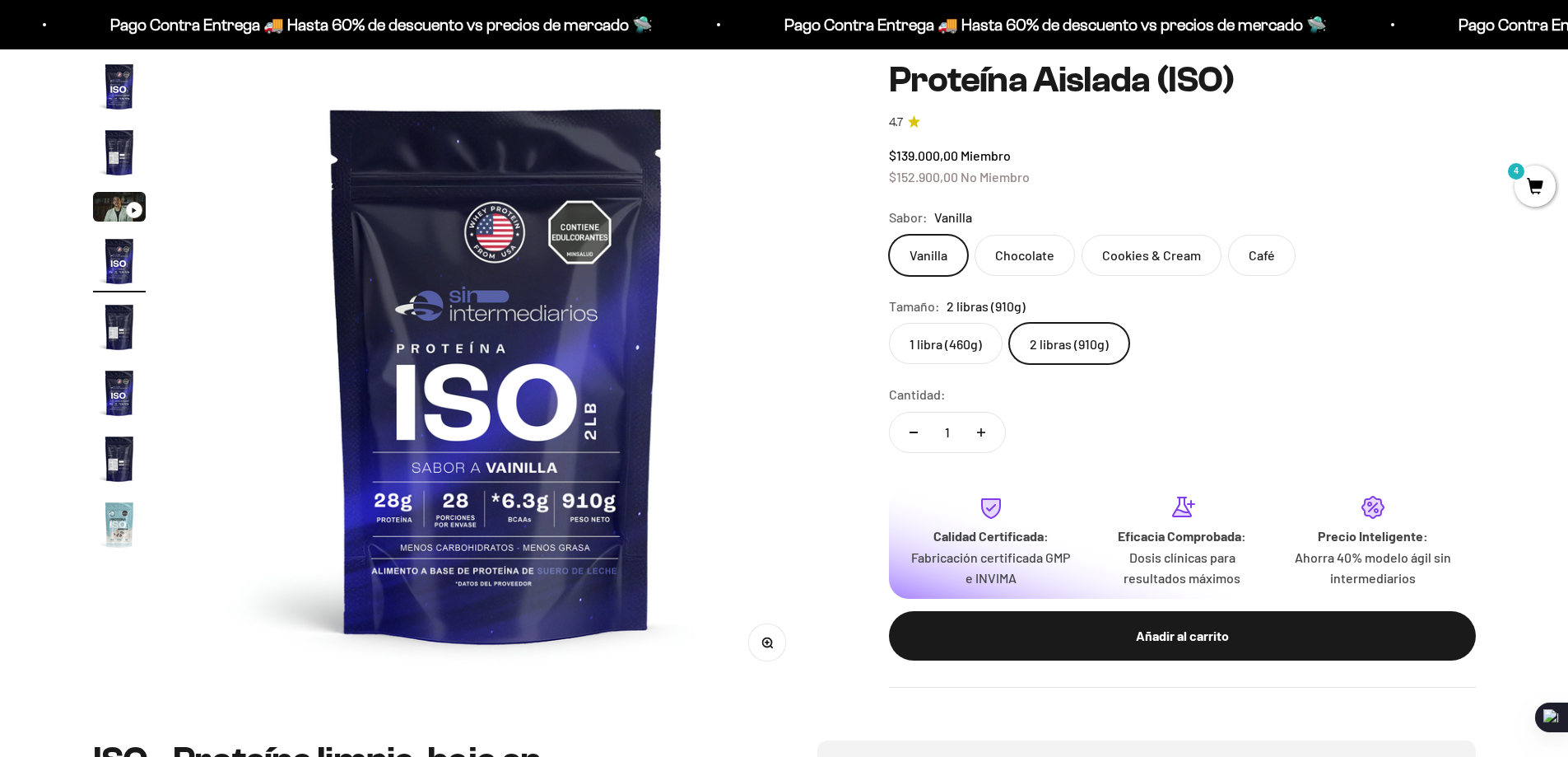
scroll to position [917, 0]
click at [966, 345] on label "1 libra (460g)" at bounding box center [946, 343] width 114 height 42
click at [889, 323] on input "1 libra (460g)" at bounding box center [888, 322] width 1 height 1
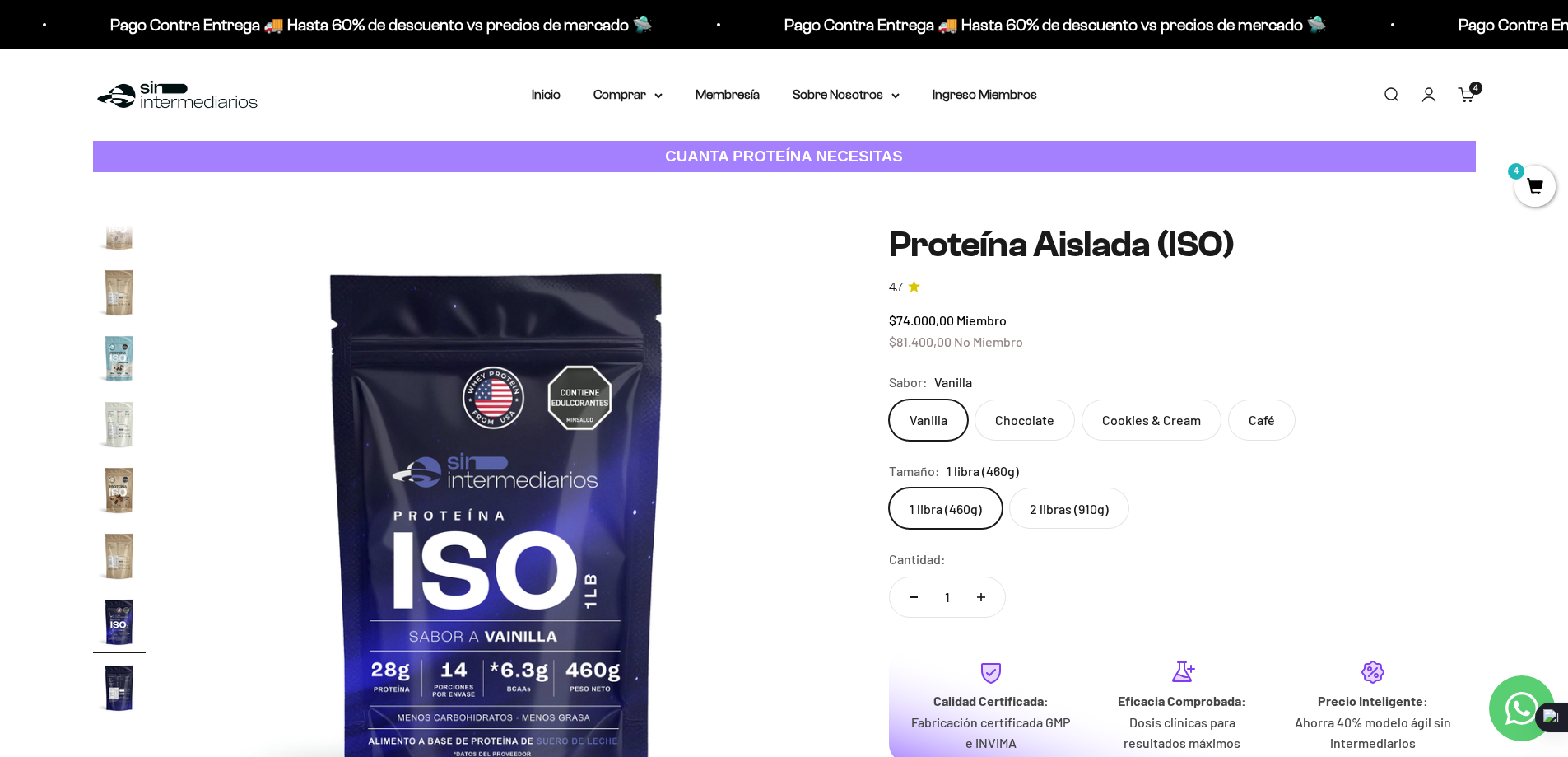
click at [1539, 192] on span "4" at bounding box center [1535, 186] width 42 height 42
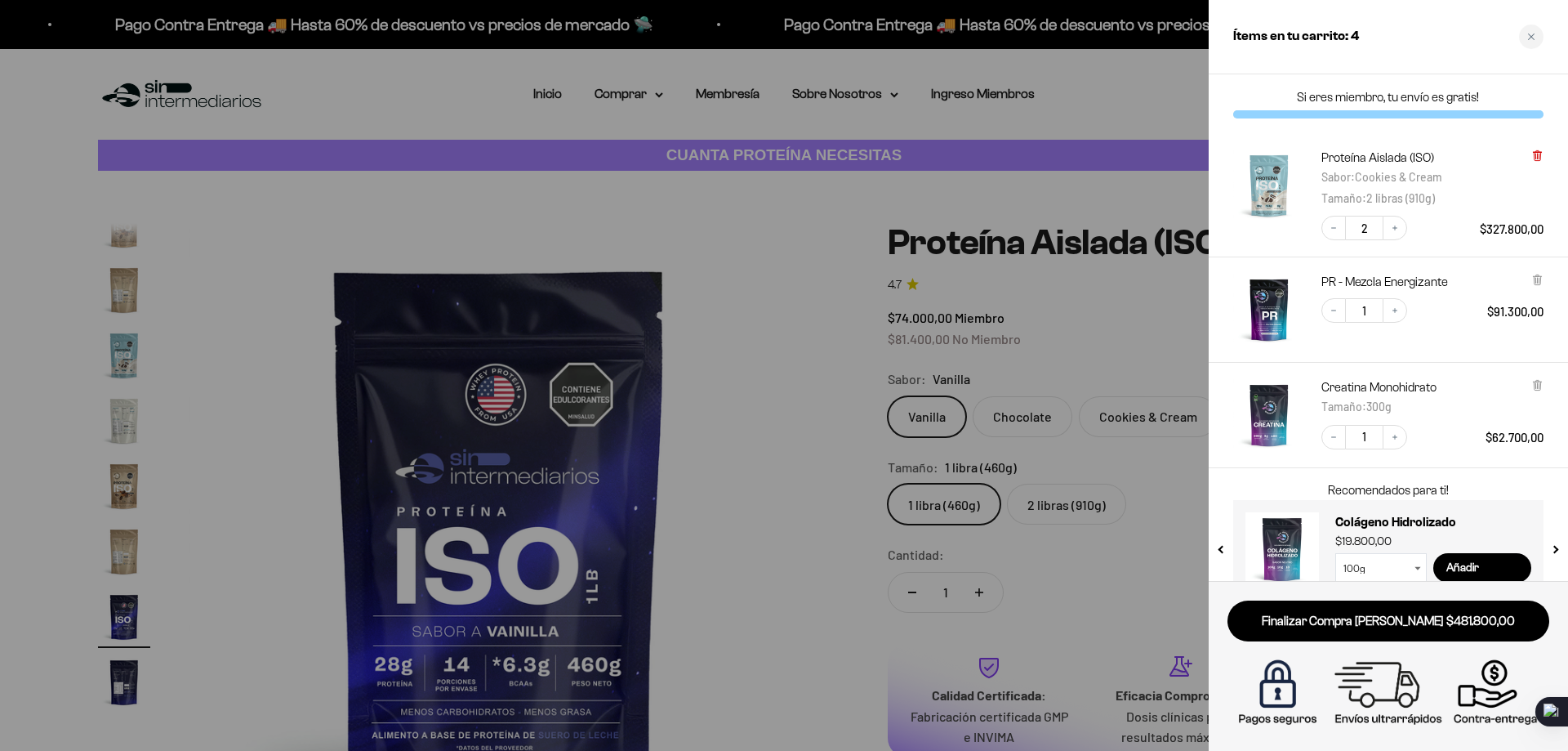
click at [1533, 159] on icon at bounding box center [1537, 155] width 12 height 12
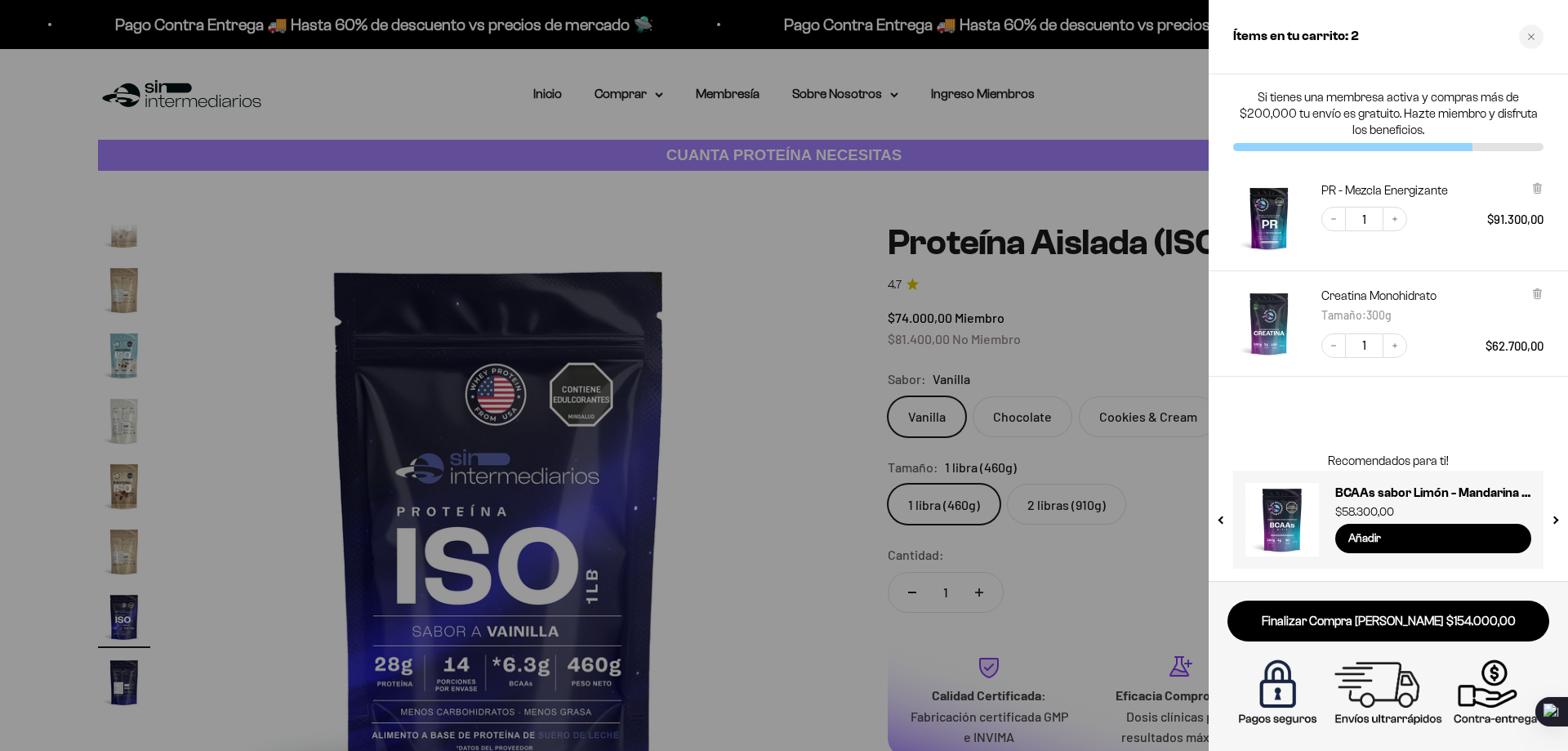
click at [849, 365] on div at bounding box center [784, 375] width 1568 height 751
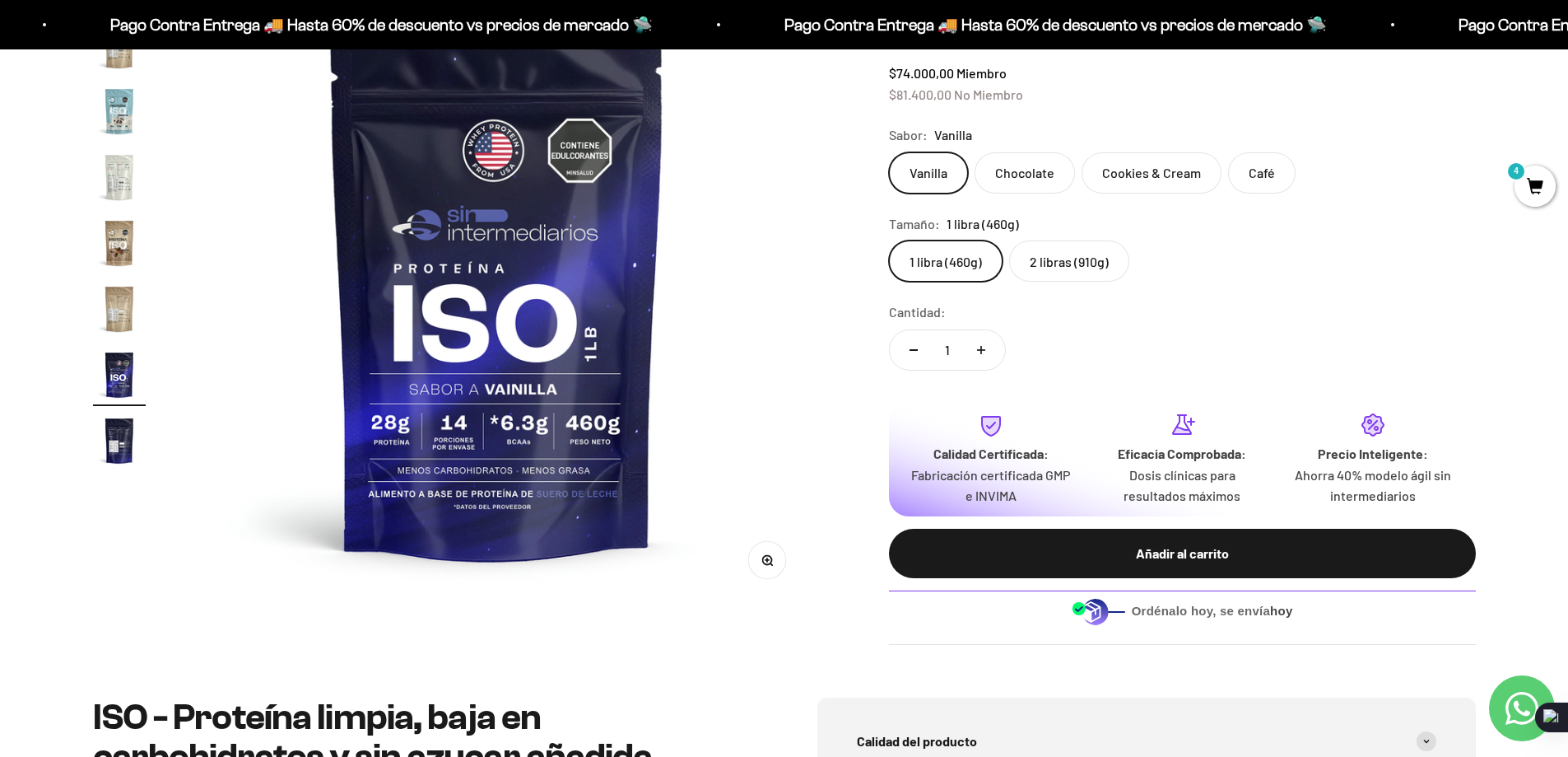
scroll to position [347, 0]
click at [1068, 258] on label "2 libras (910g)" at bounding box center [1069, 261] width 120 height 42
click at [889, 241] on input "2 libras (910g)" at bounding box center [888, 240] width 1 height 1
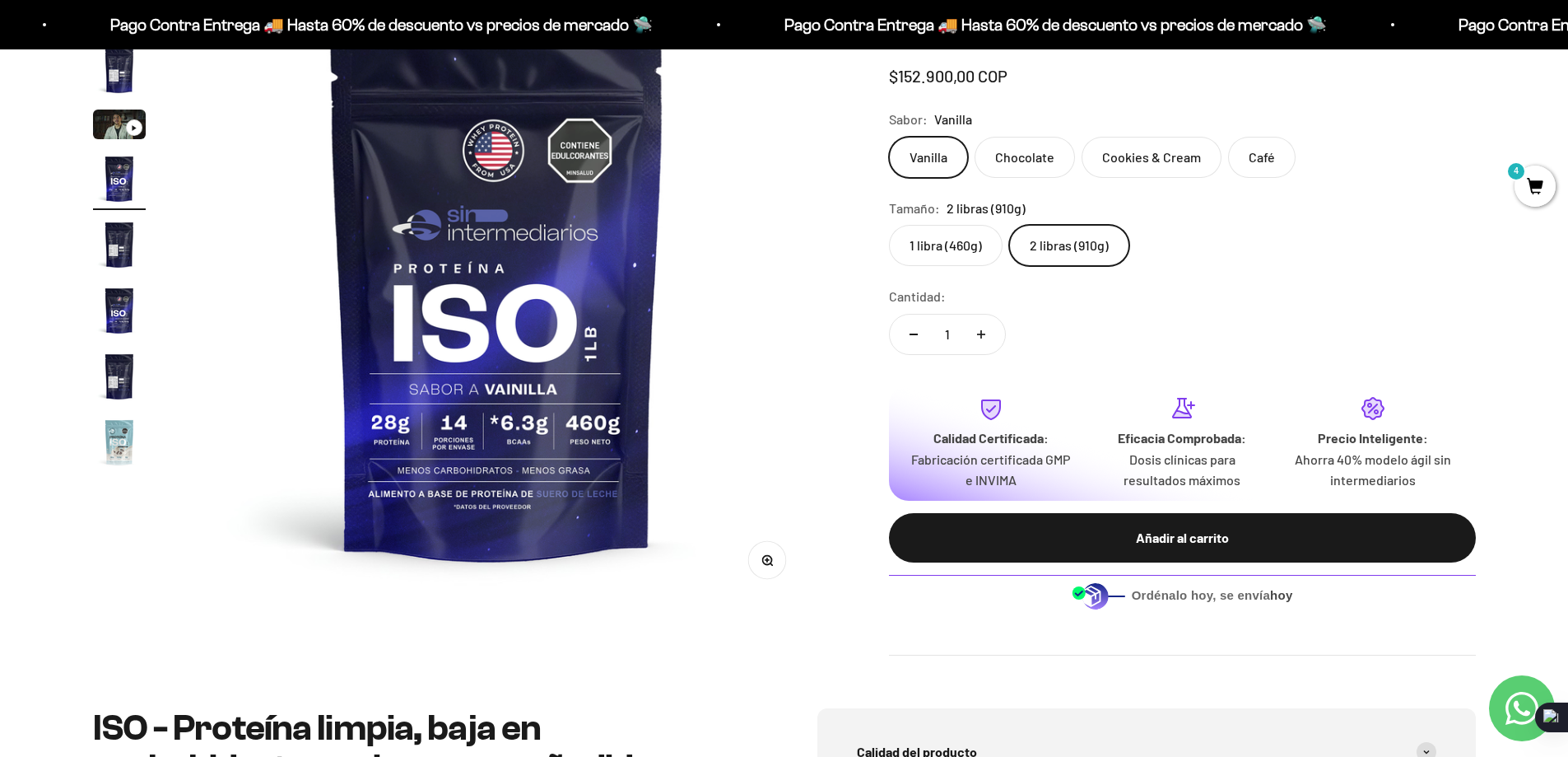
scroll to position [0, 1934]
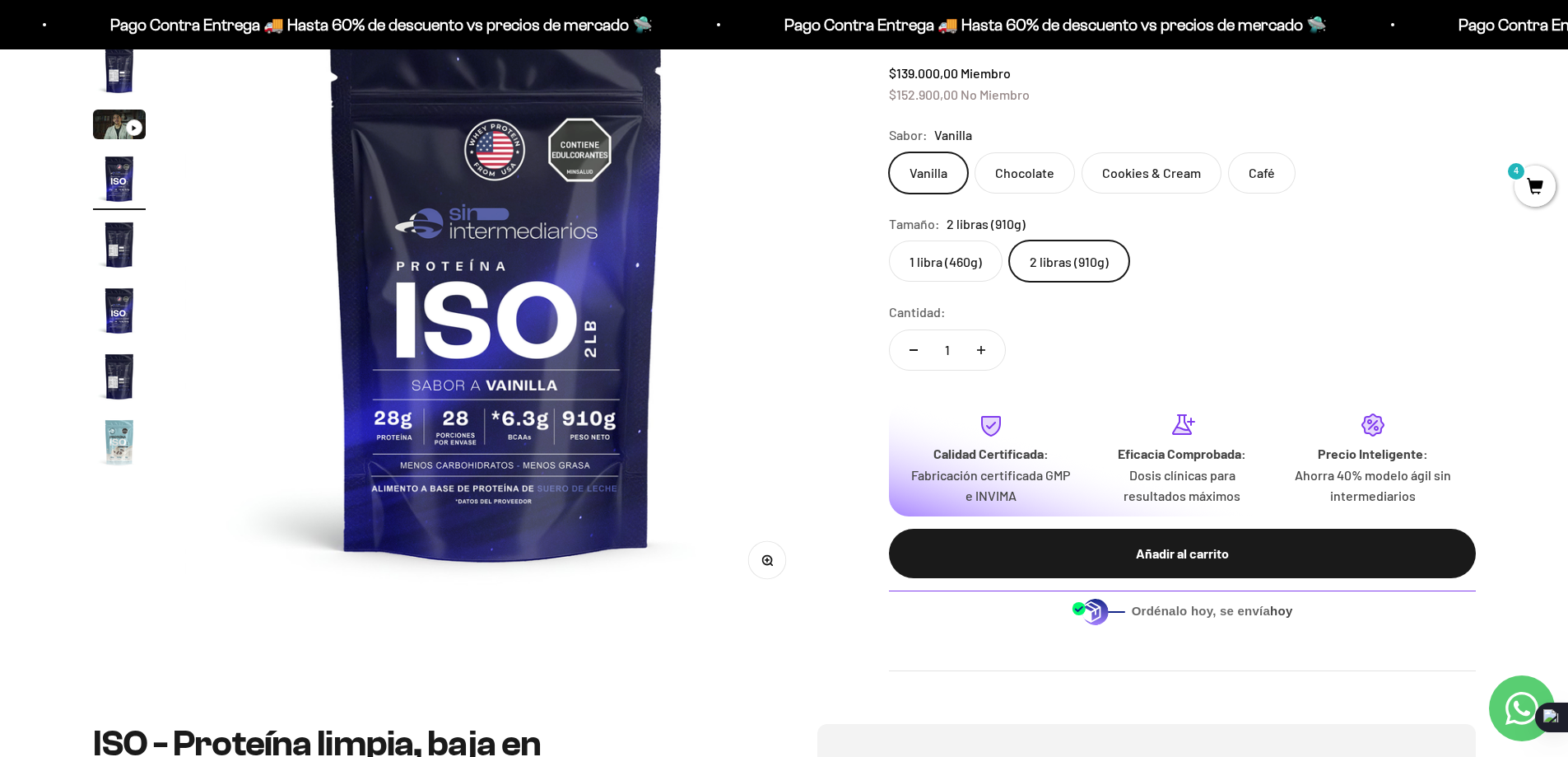
click at [978, 264] on label "1 libra (460g)" at bounding box center [946, 261] width 114 height 42
click at [889, 241] on input "1 libra (460g)" at bounding box center [888, 240] width 1 height 1
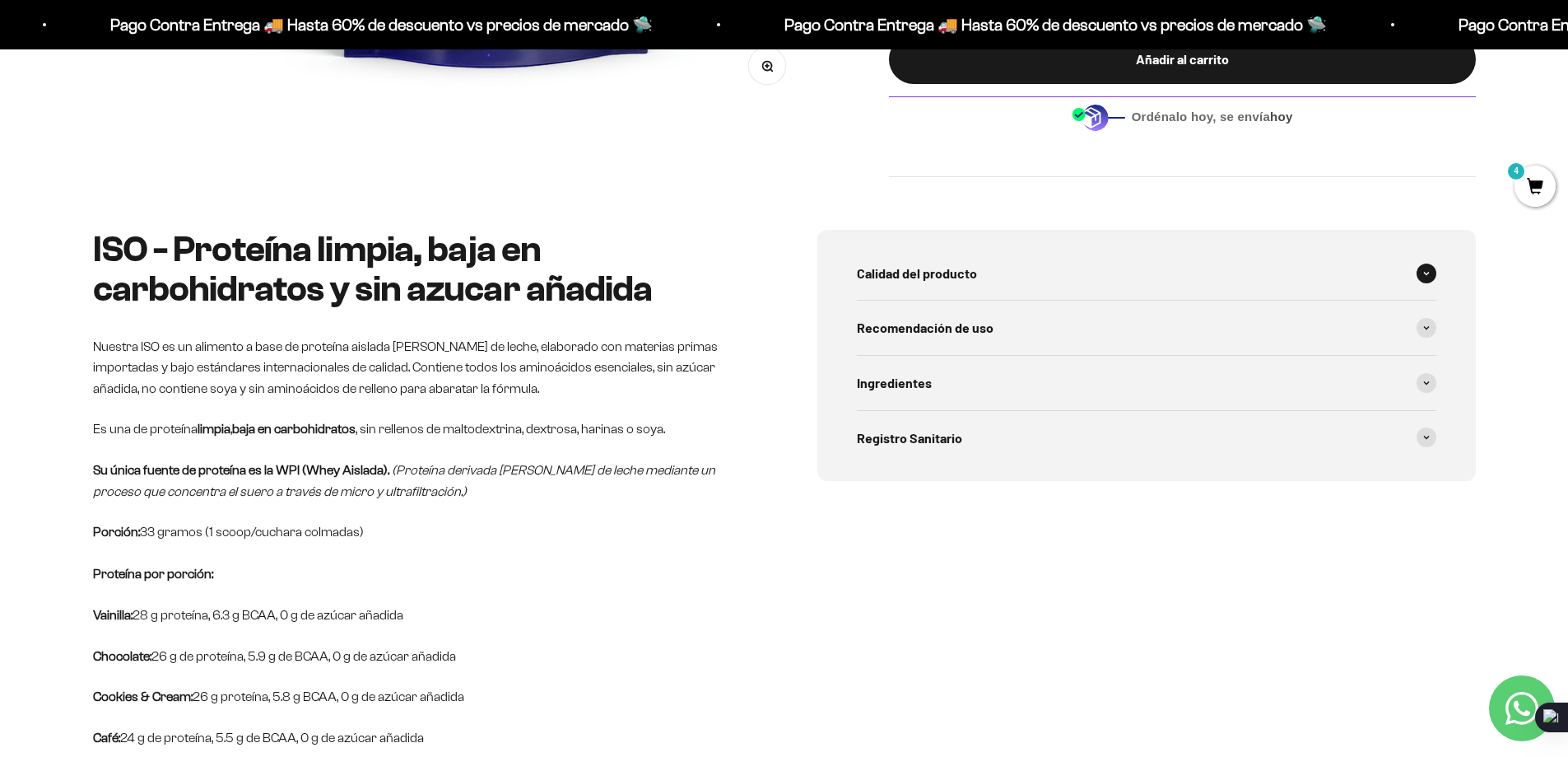
click at [1419, 279] on span at bounding box center [1427, 274] width 19 height 19
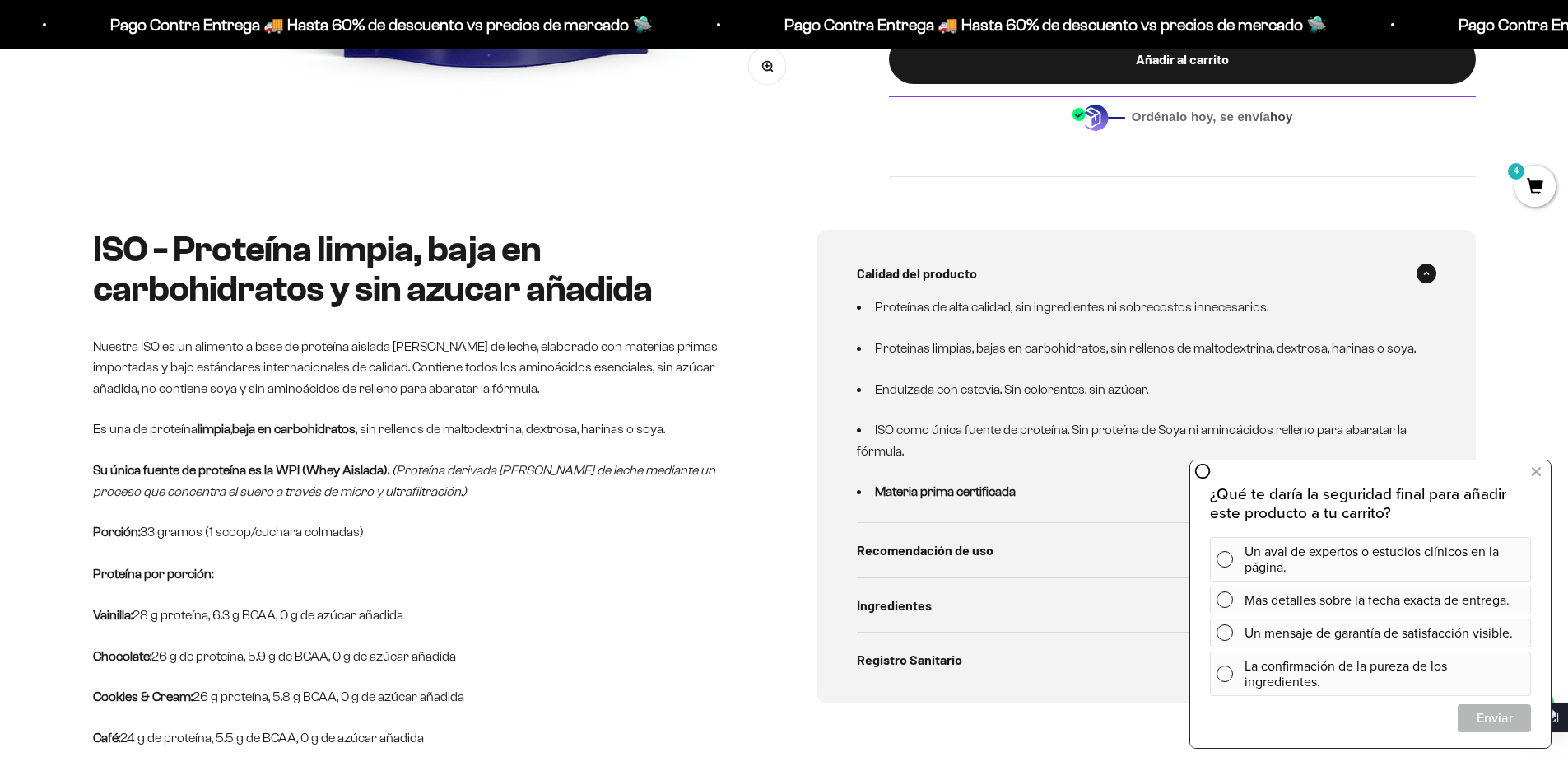
scroll to position [906, 0]
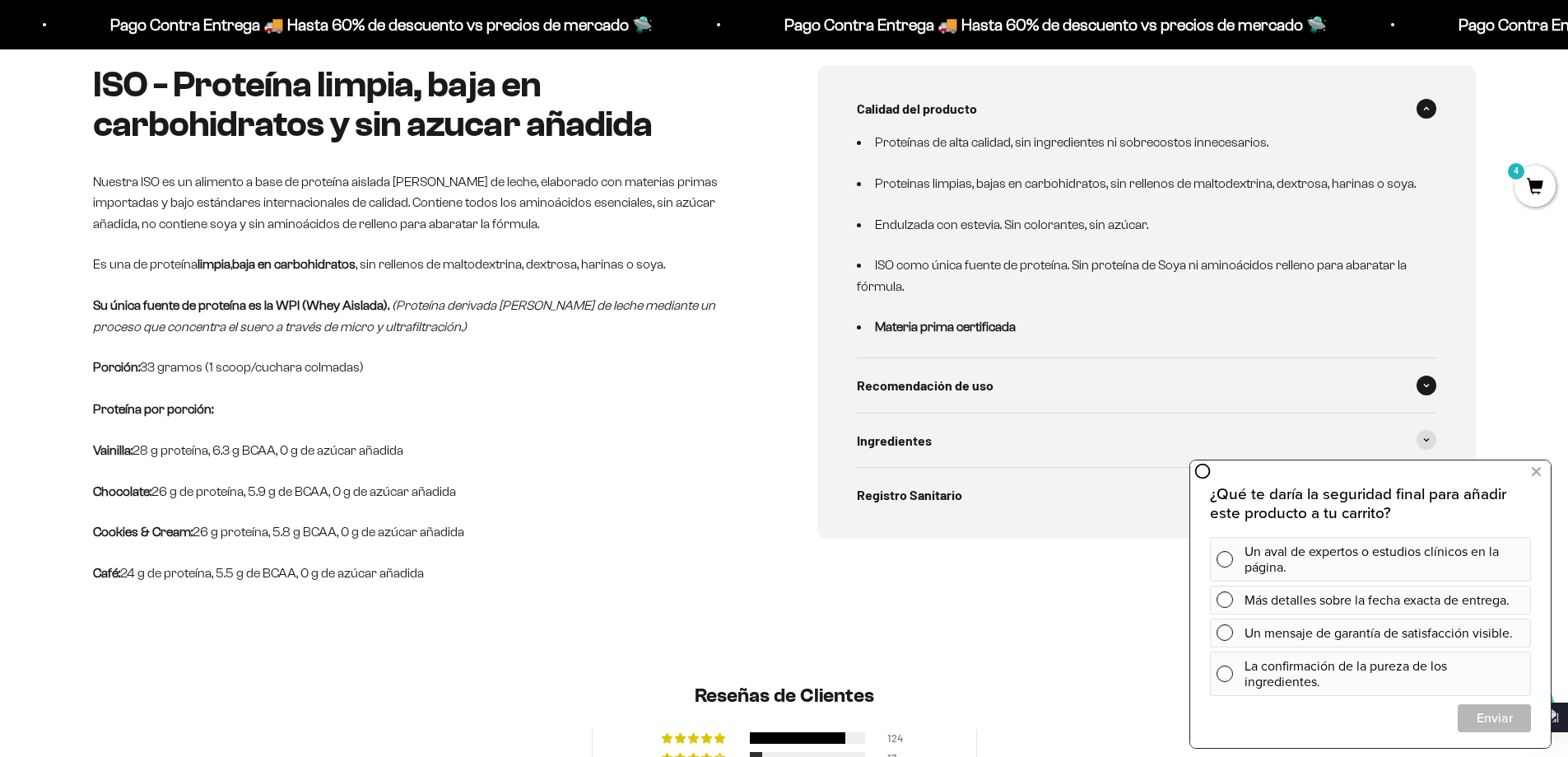
click at [1436, 384] on span at bounding box center [1427, 385] width 19 height 19
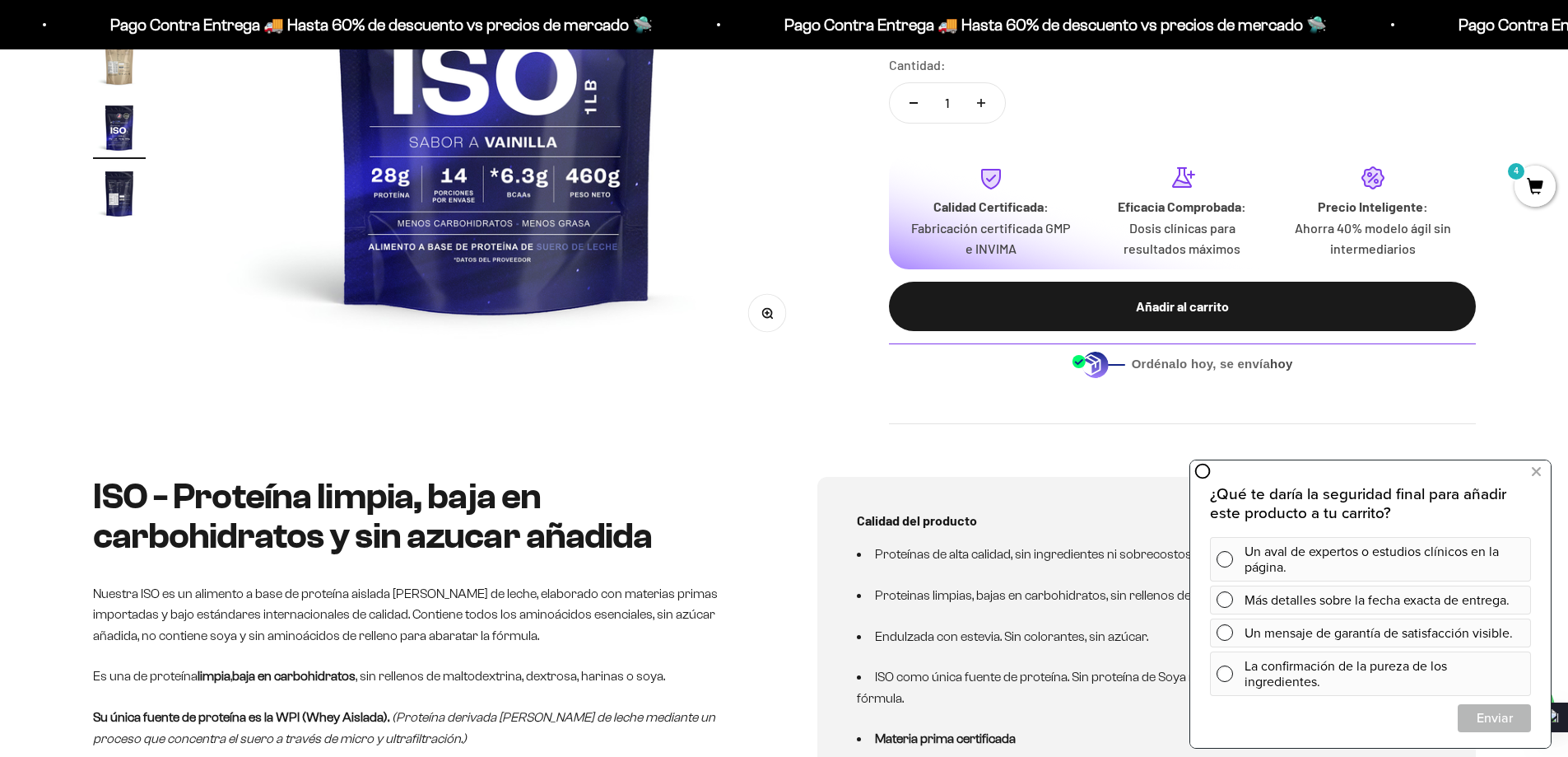
scroll to position [164, 0]
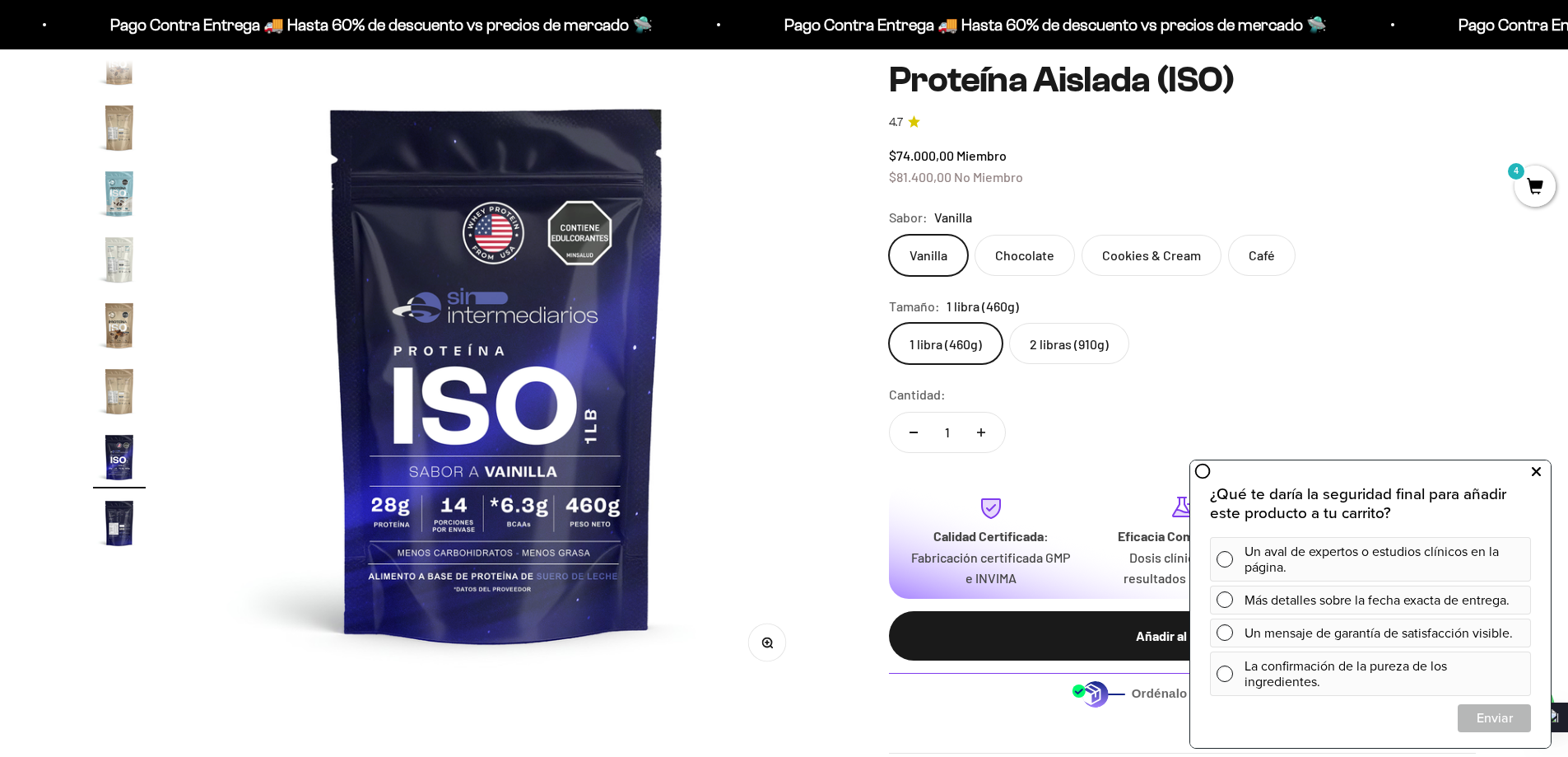
click at [1541, 466] on button at bounding box center [1536, 471] width 30 height 26
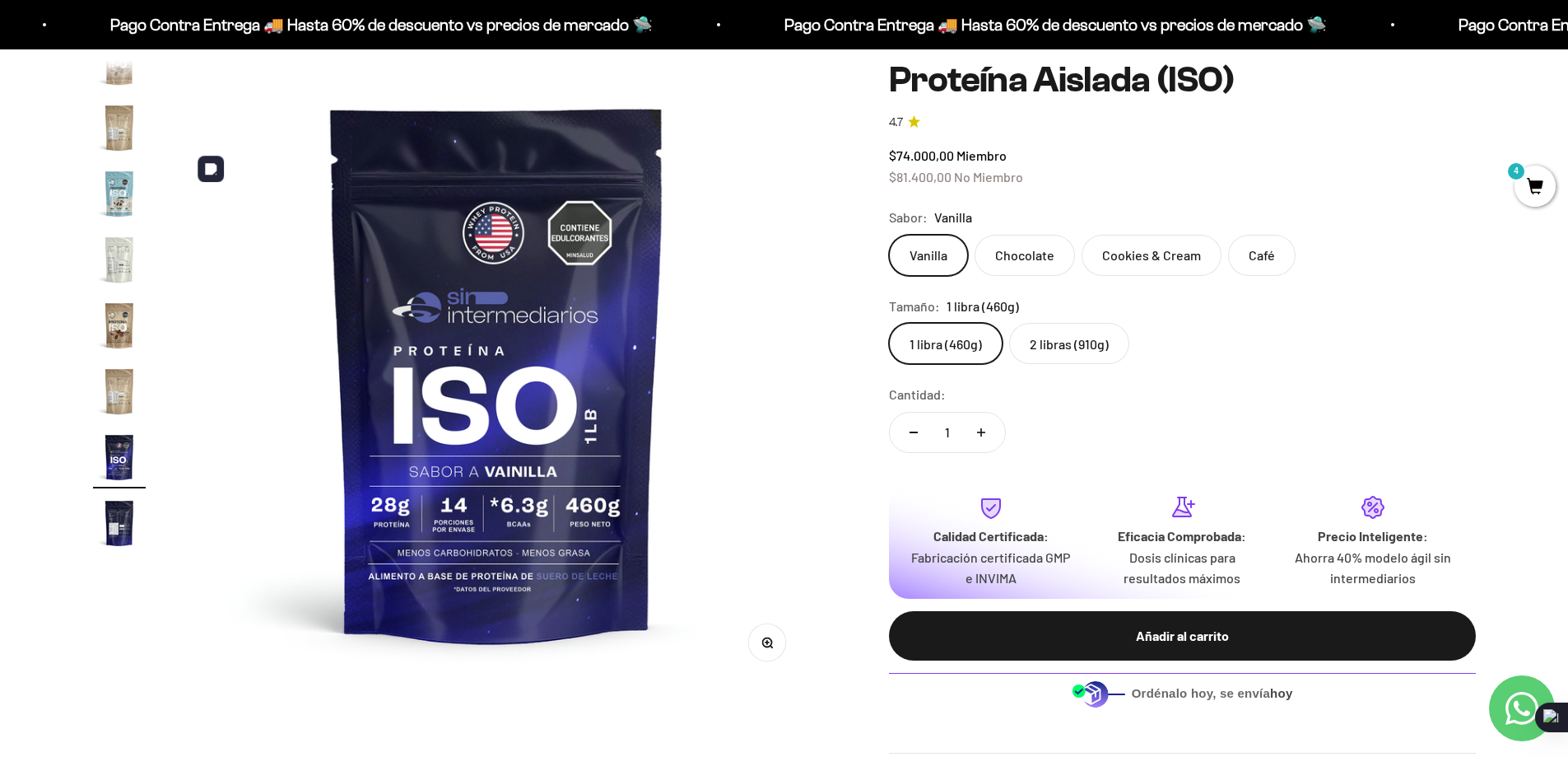
scroll to position [0, 0]
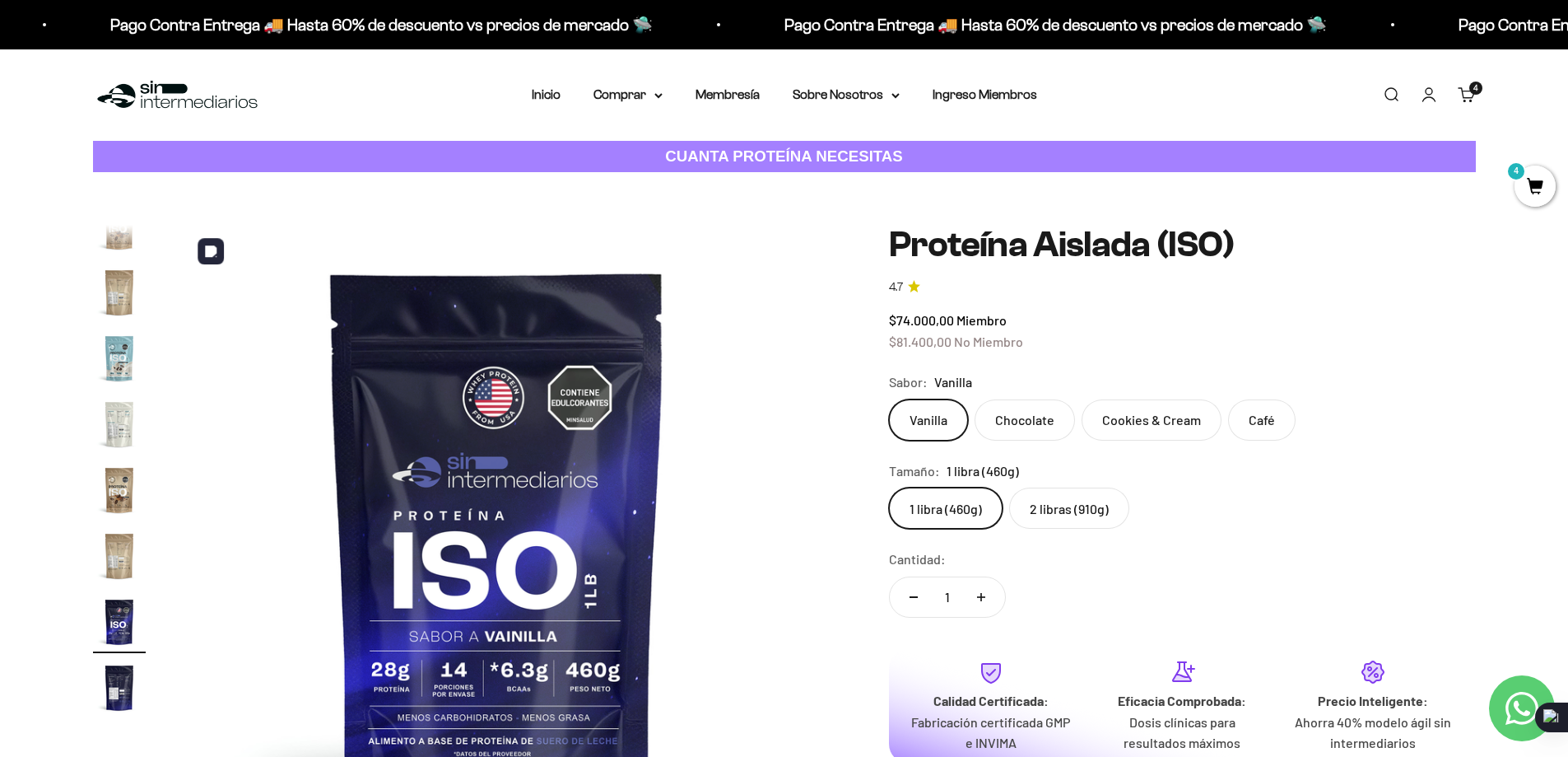
click at [687, 457] on img at bounding box center [497, 538] width 624 height 625
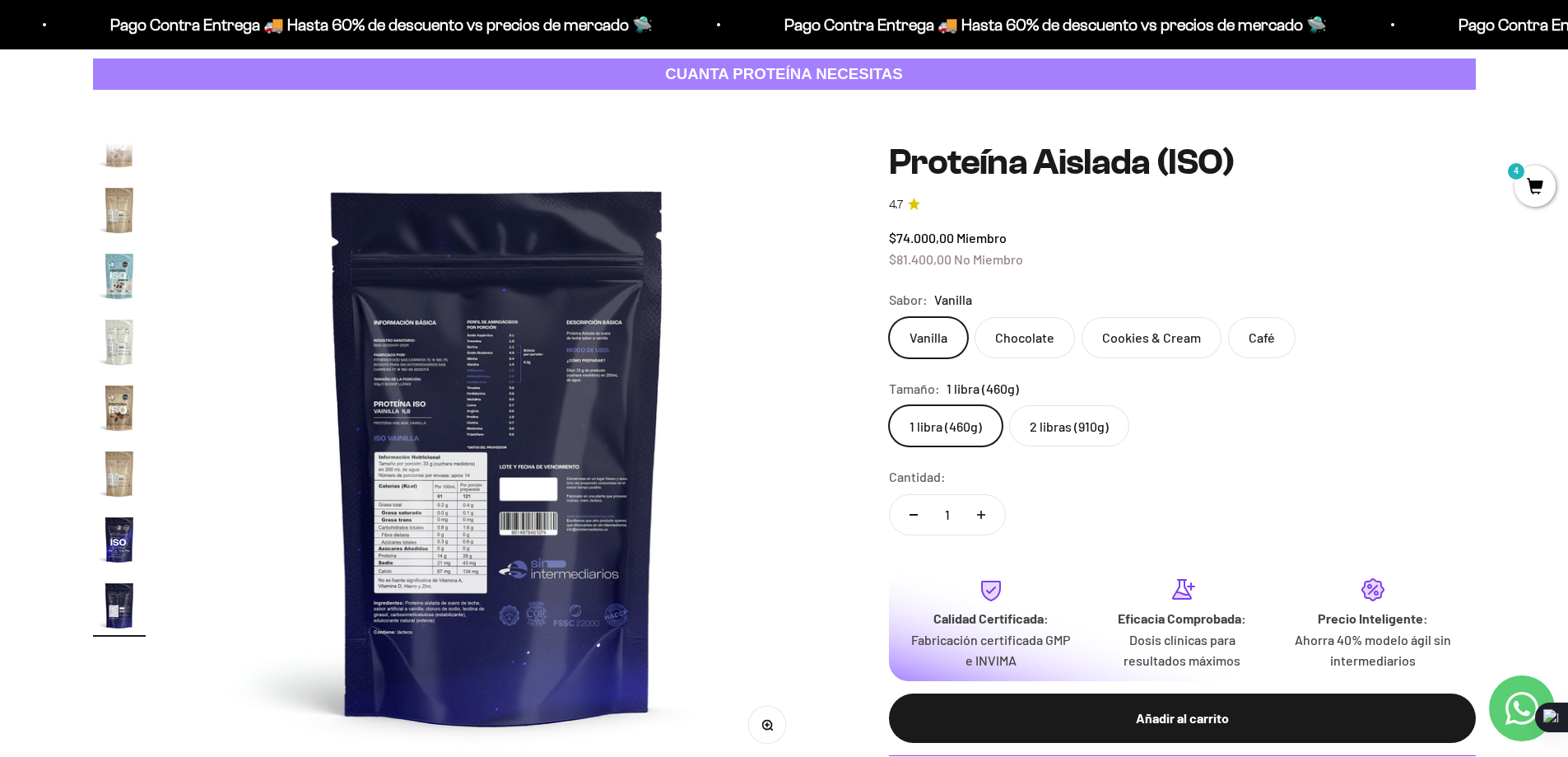
scroll to position [164, 0]
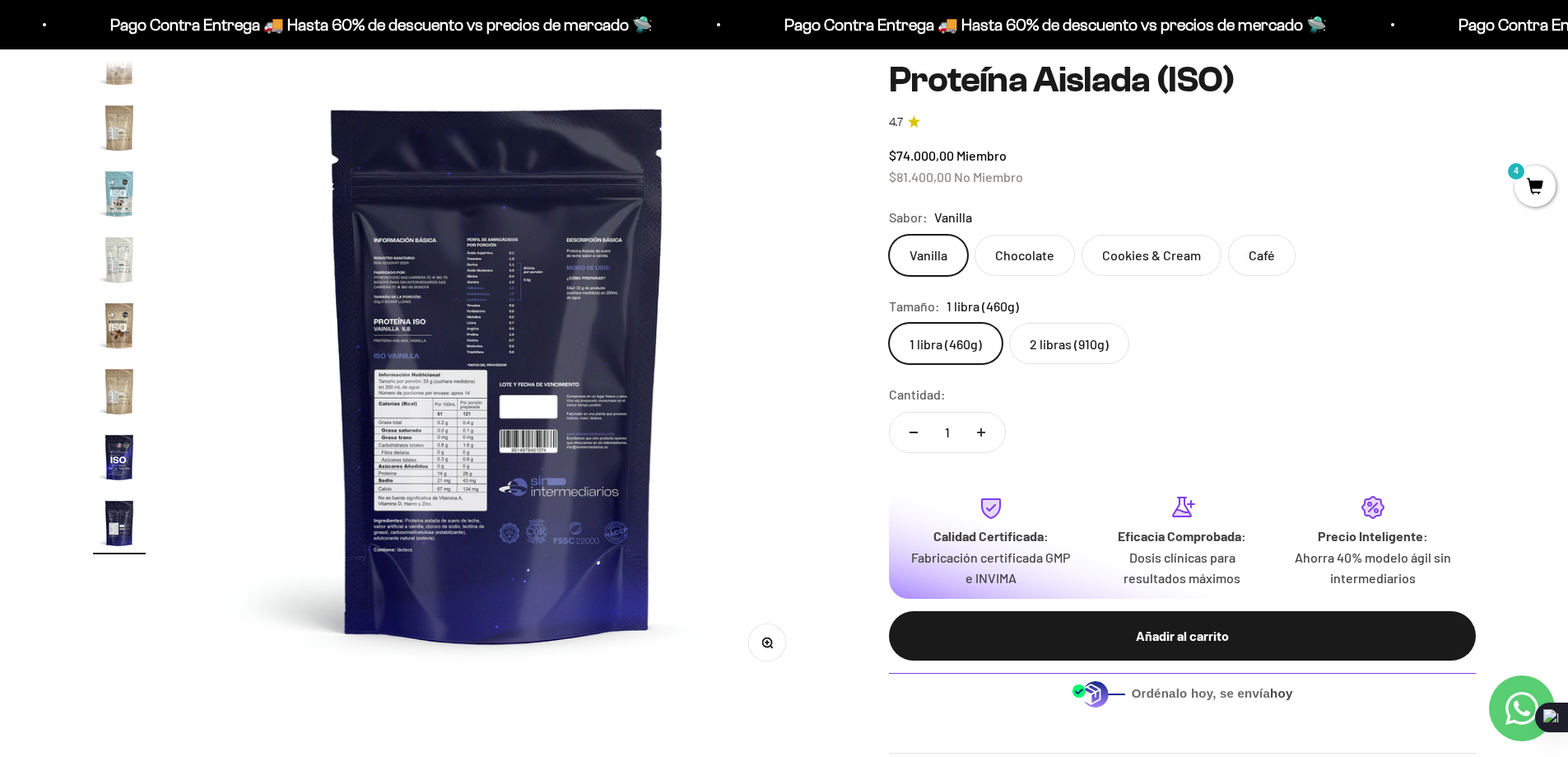
click at [1064, 357] on label "2 libras (910g)" at bounding box center [1069, 343] width 120 height 42
click at [889, 323] on input "2 libras (910g)" at bounding box center [888, 322] width 1 height 1
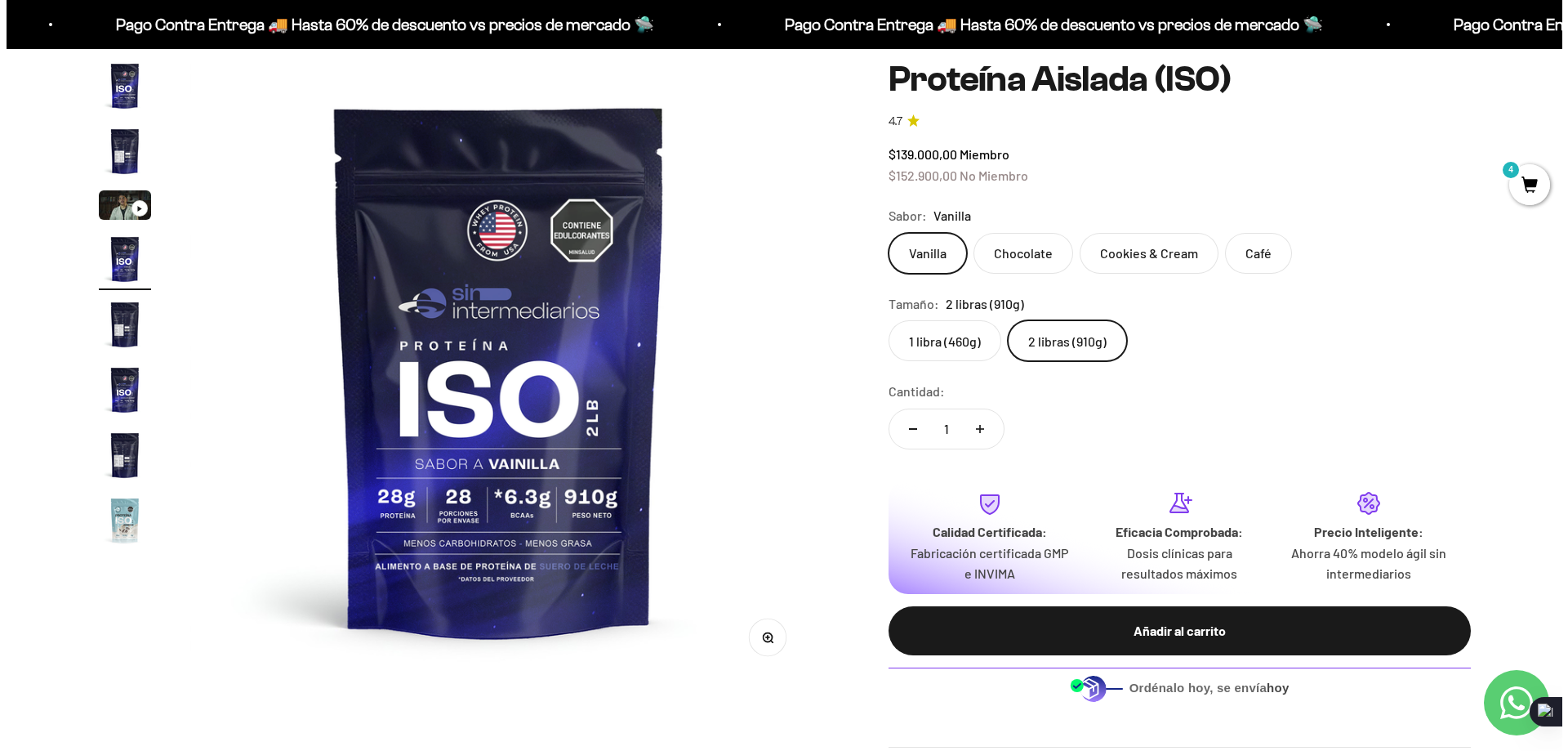
scroll to position [246, 0]
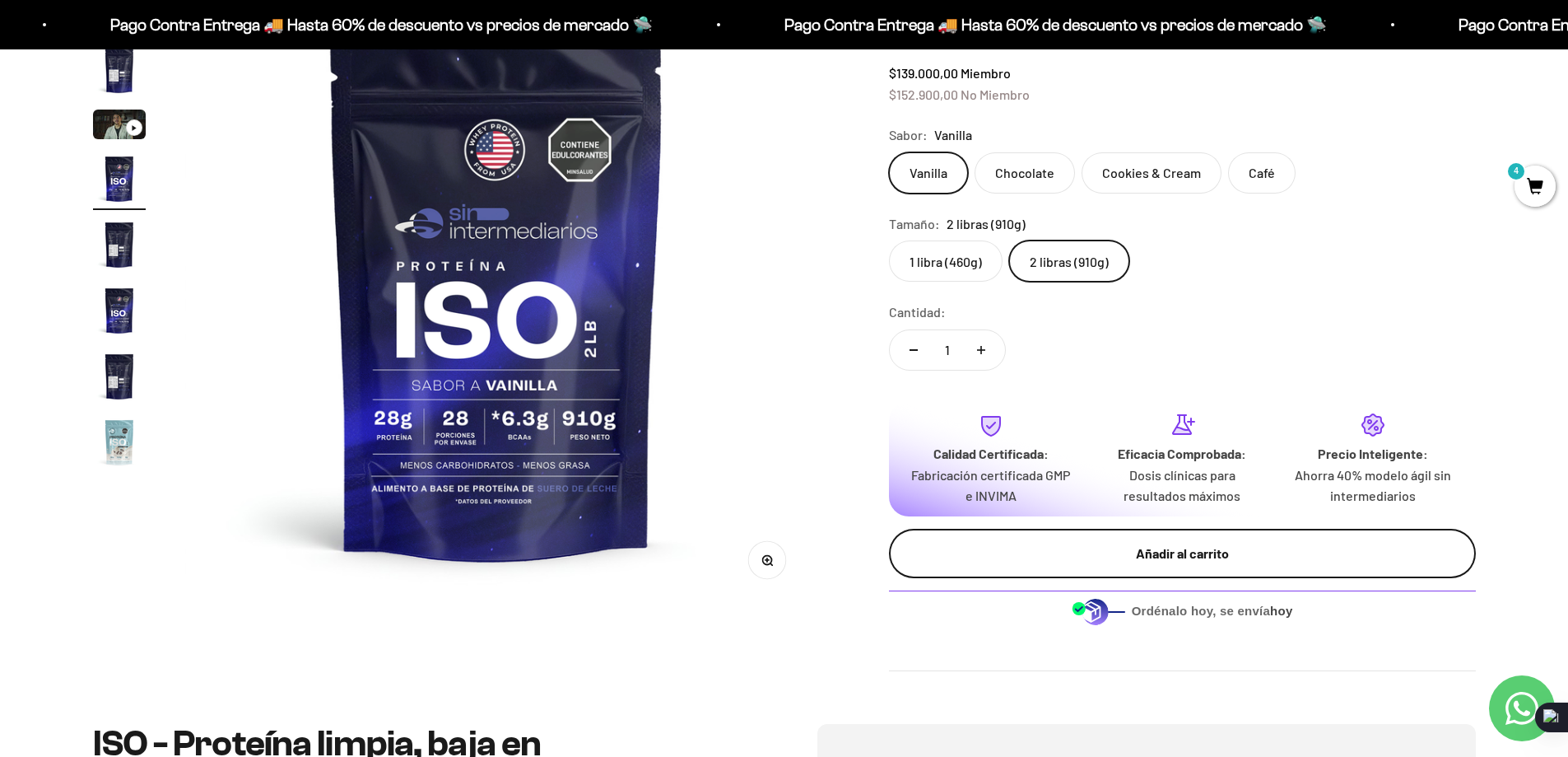
click at [1152, 545] on div "Añadir al carrito" at bounding box center [1182, 553] width 521 height 21
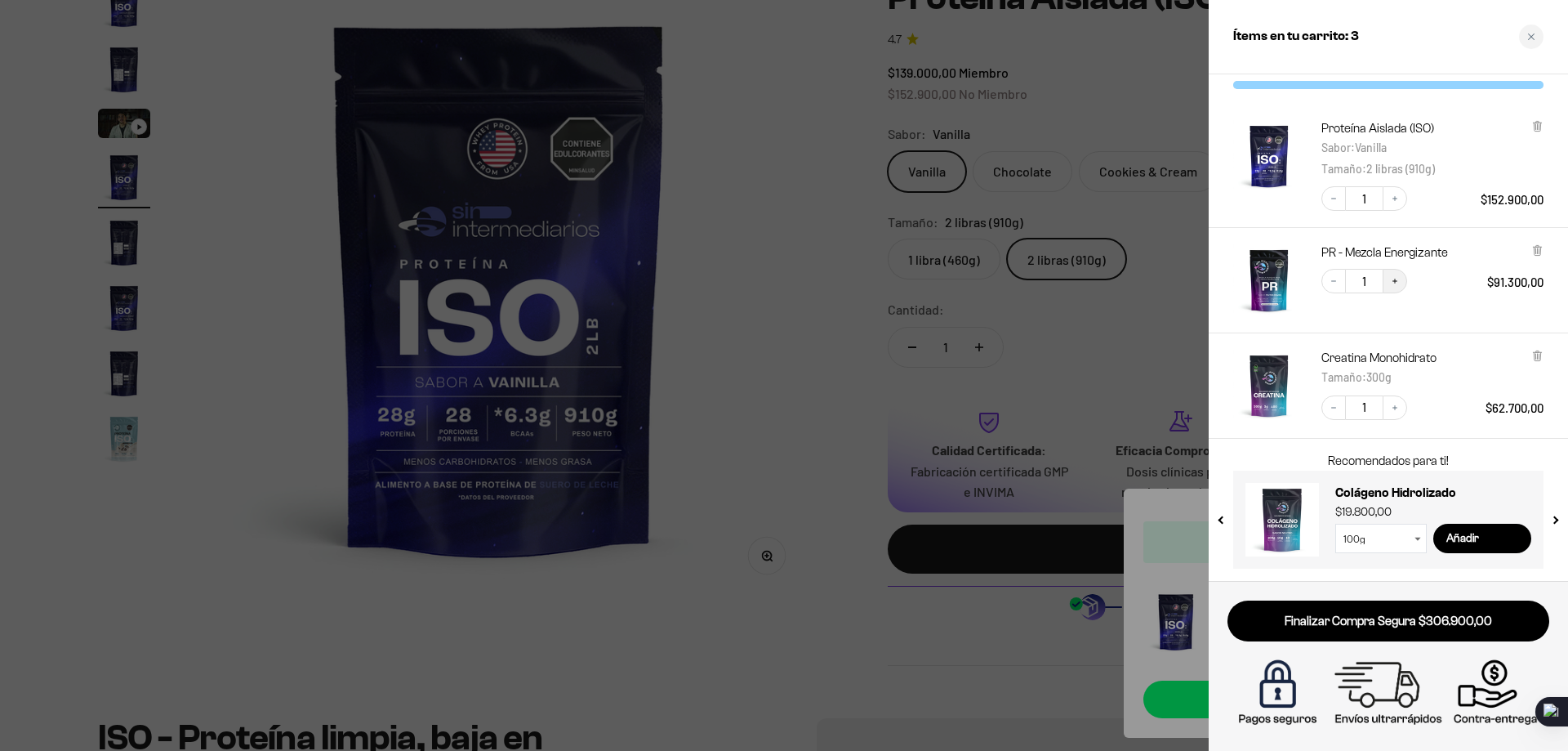
scroll to position [0, 0]
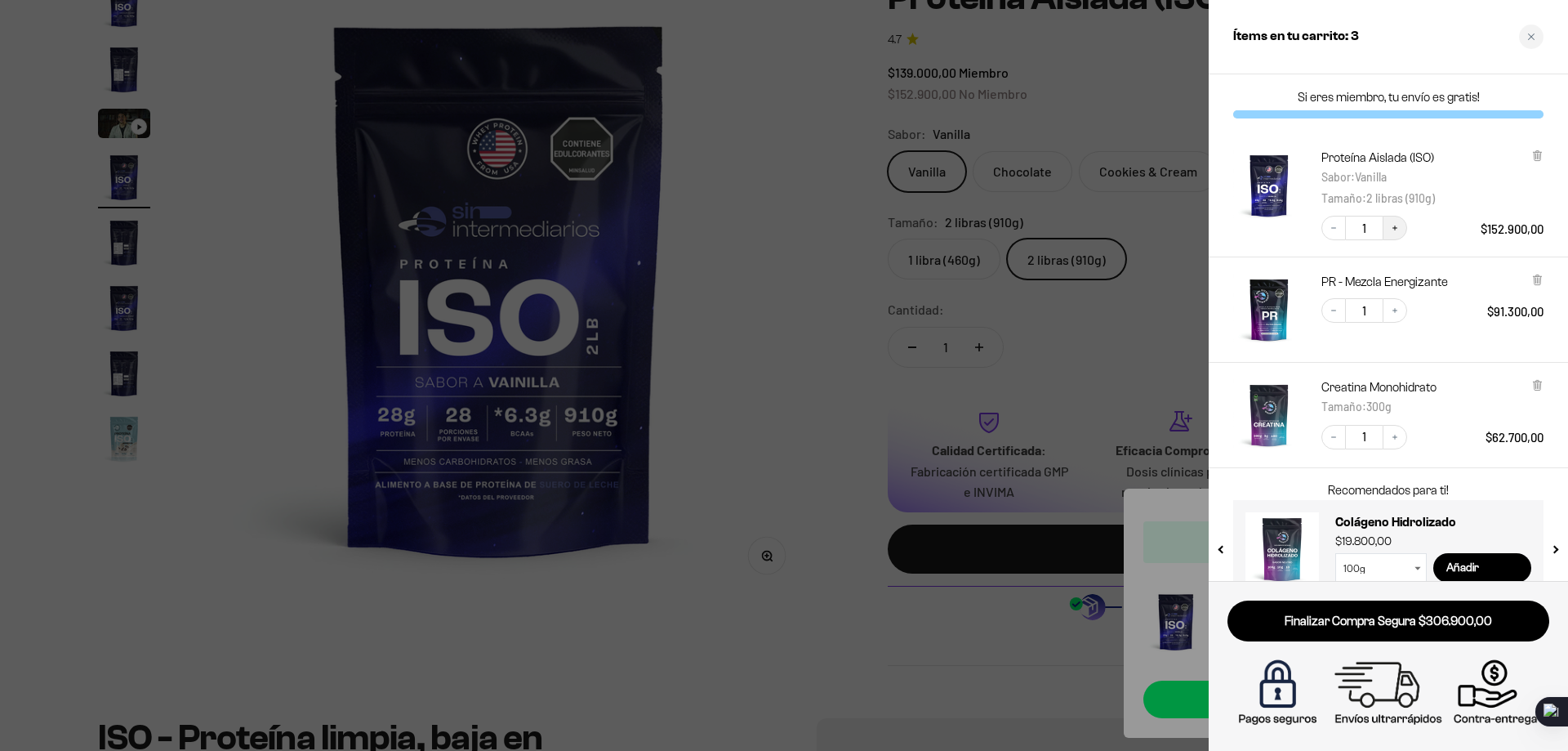
click at [1397, 229] on icon "Increase quantity" at bounding box center [1395, 228] width 10 height 10
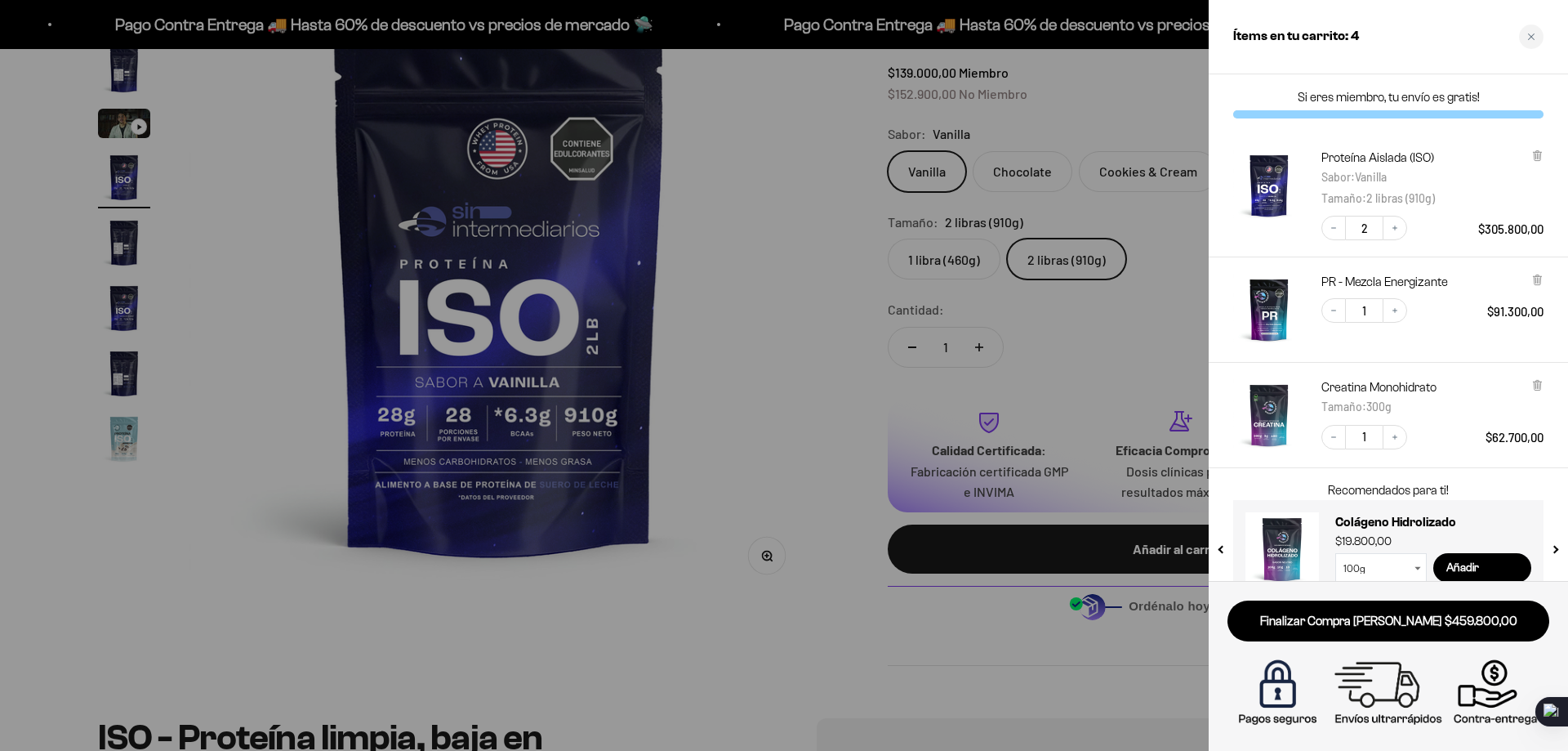
click at [1276, 317] on img "PR - Mezcla Energizante" at bounding box center [1269, 309] width 72 height 72
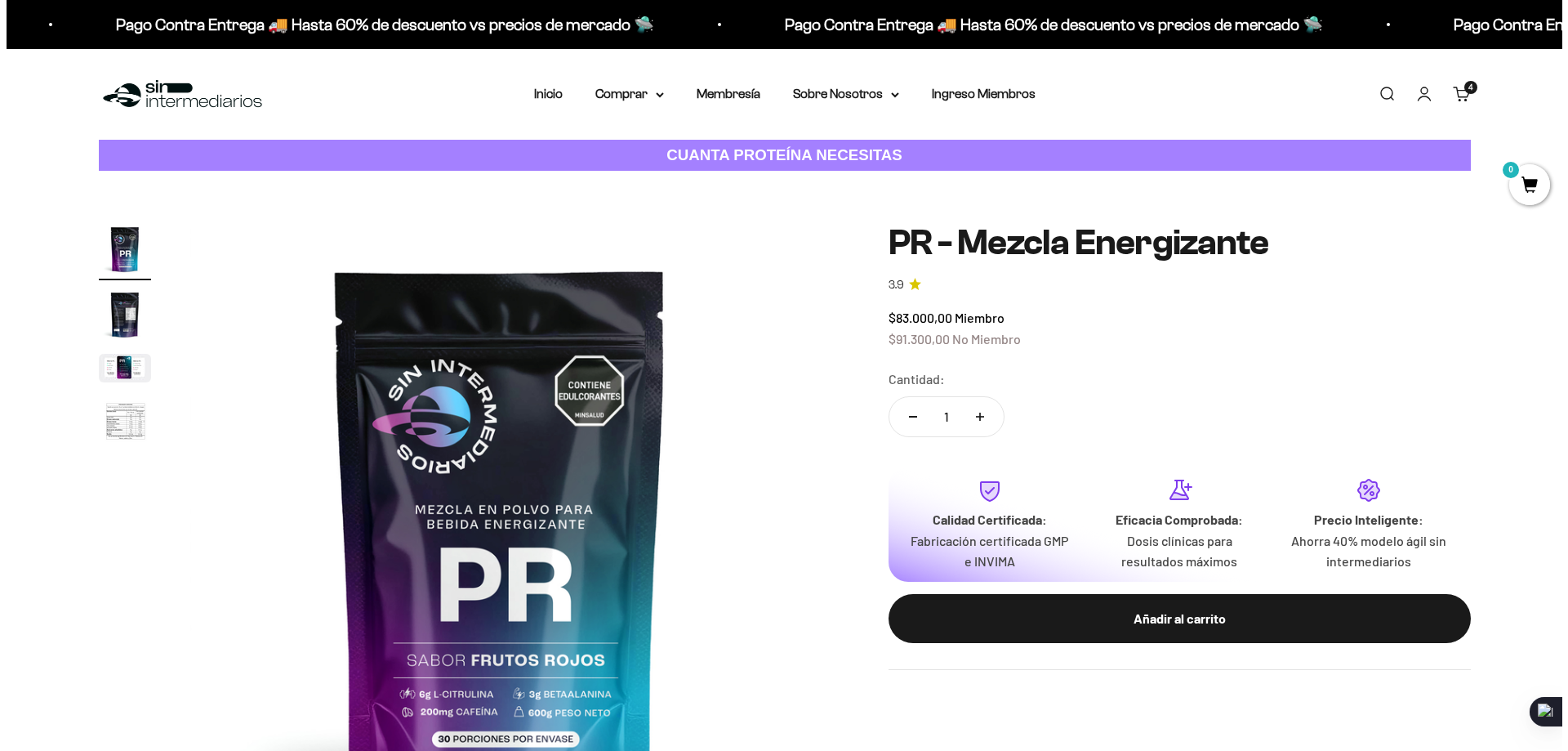
scroll to position [910, 0]
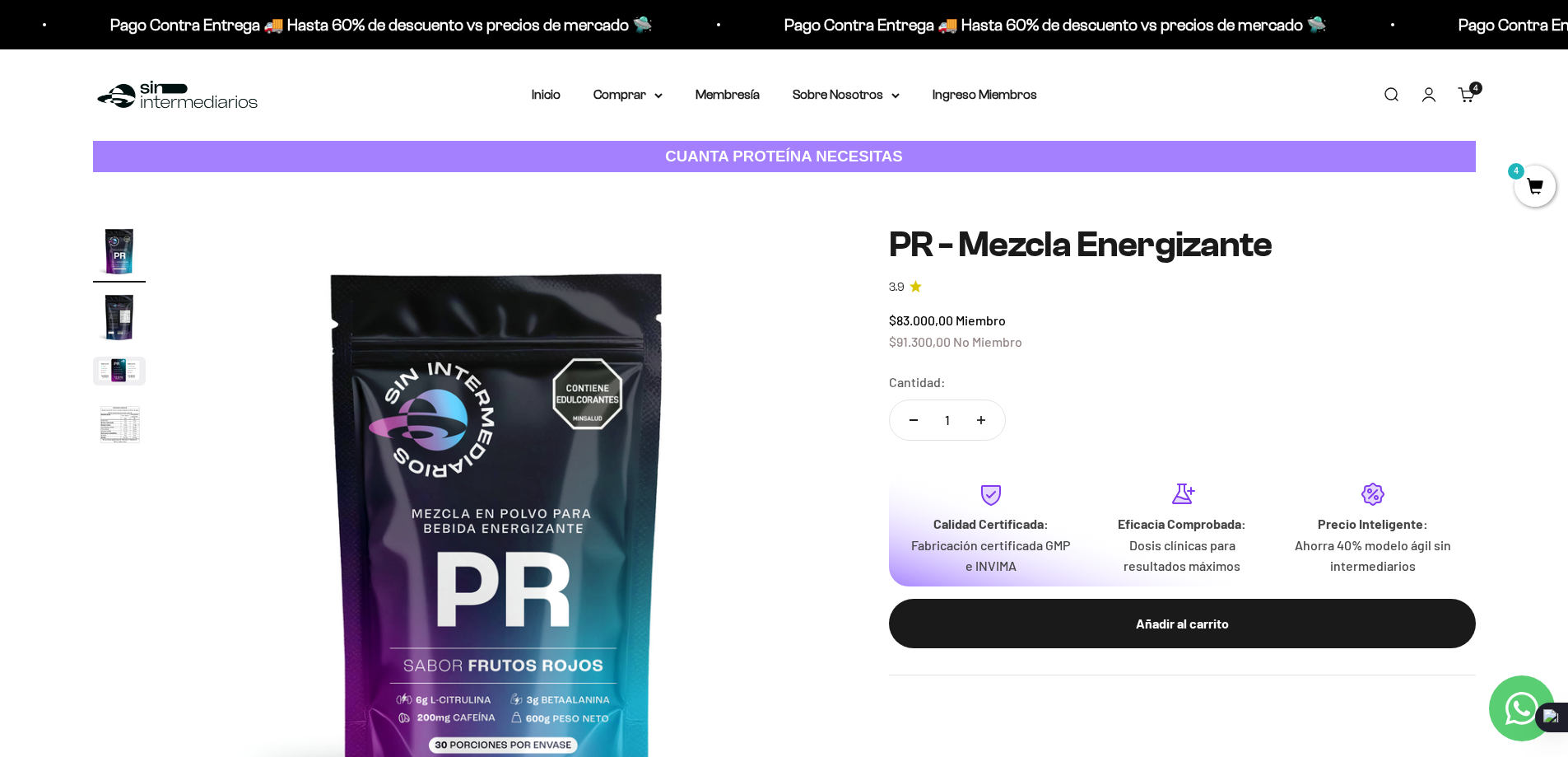
click at [1543, 194] on span "4" at bounding box center [1535, 186] width 42 height 42
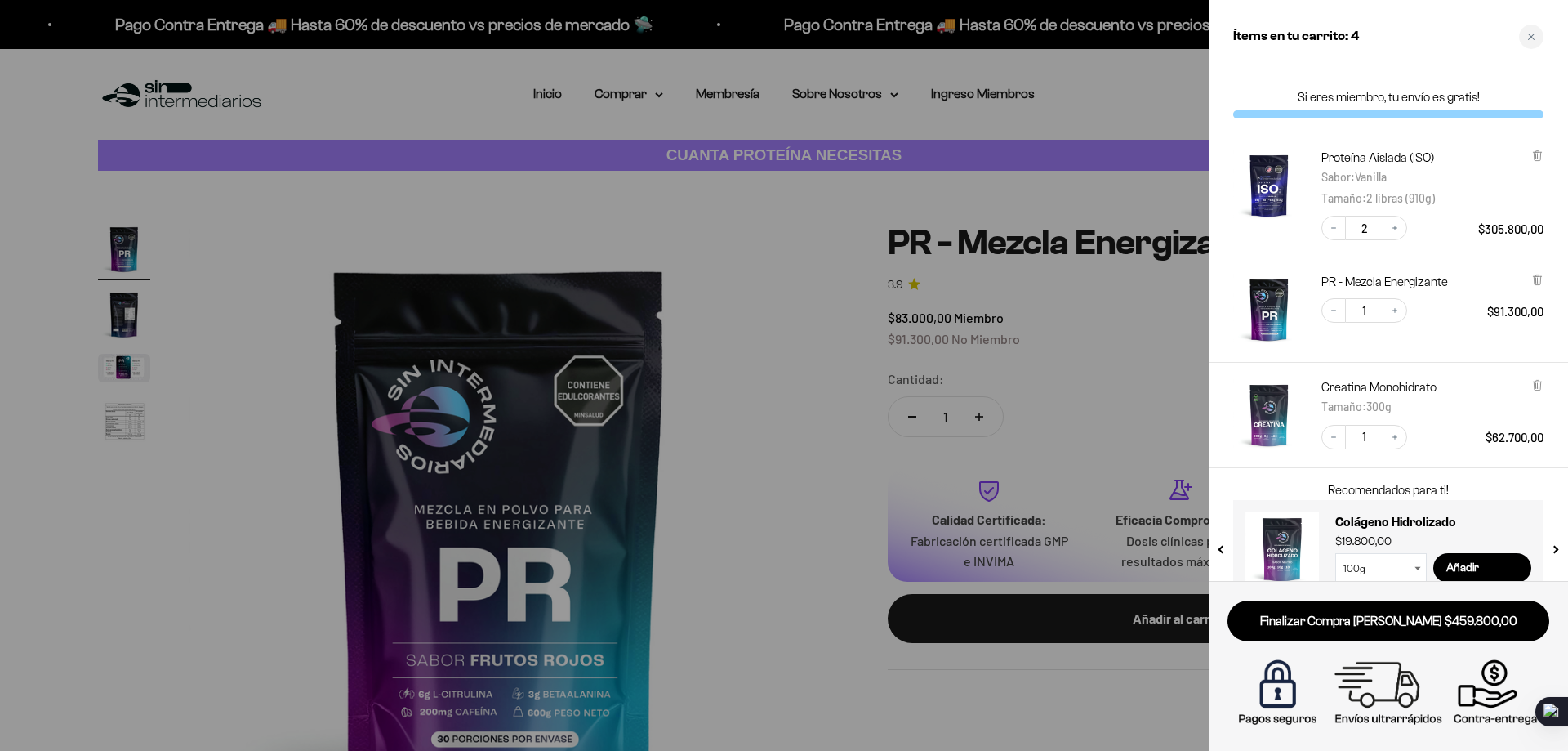
click at [1275, 411] on img "Creatina Monohidrato - 300g" at bounding box center [1269, 414] width 72 height 72
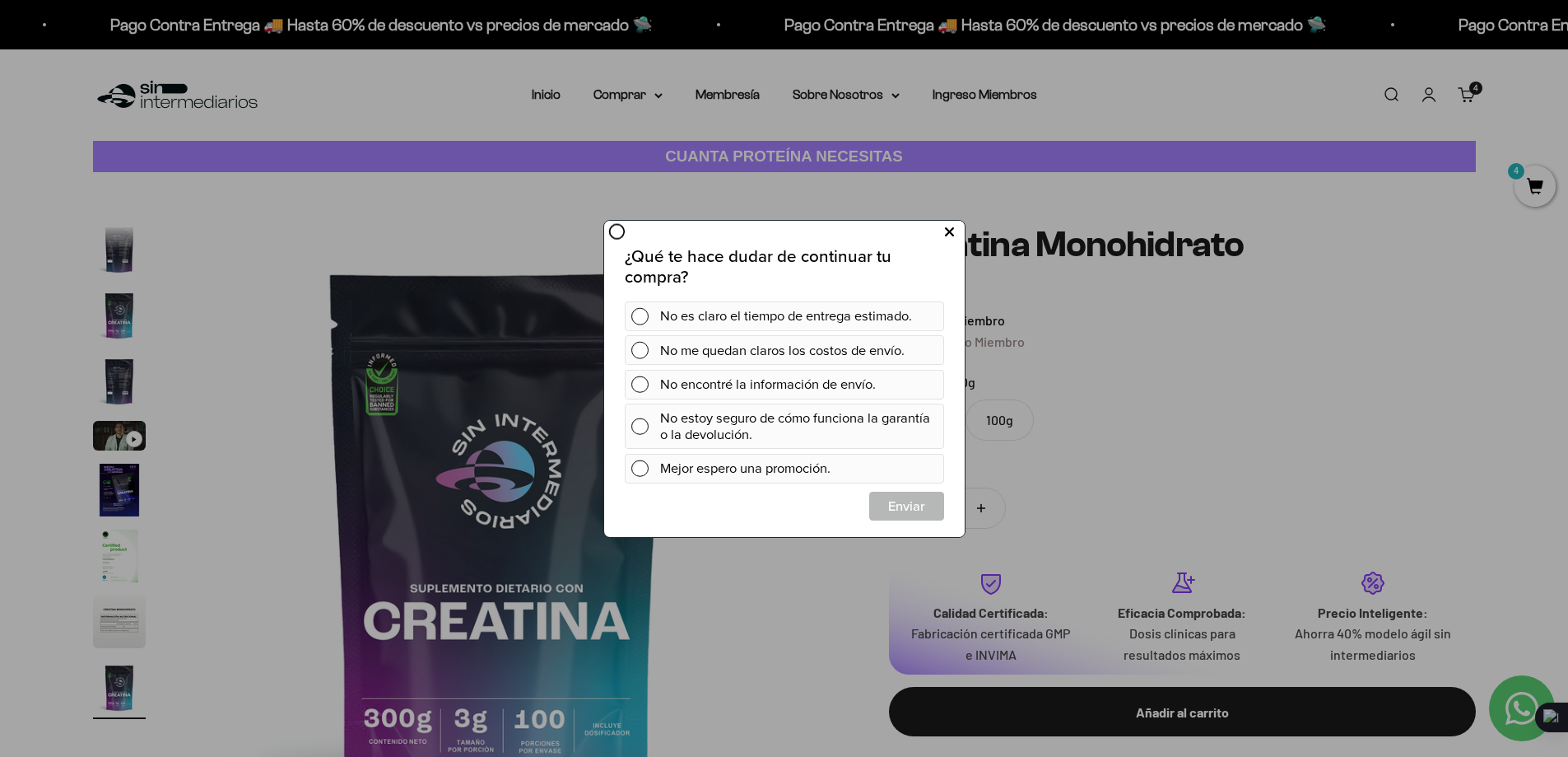
click at [941, 230] on button at bounding box center [949, 232] width 31 height 27
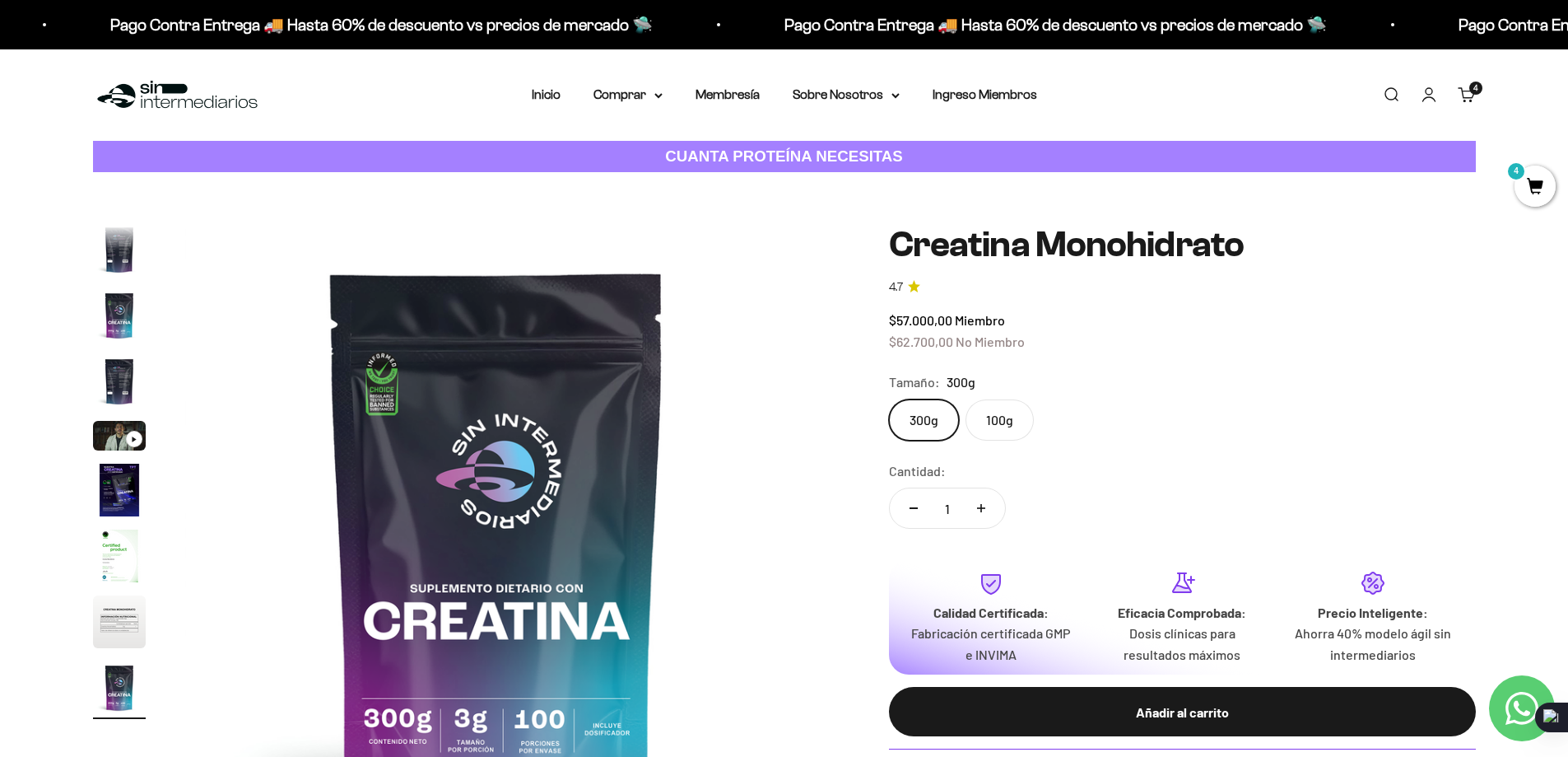
click at [1515, 184] on span "4" at bounding box center [1535, 186] width 42 height 42
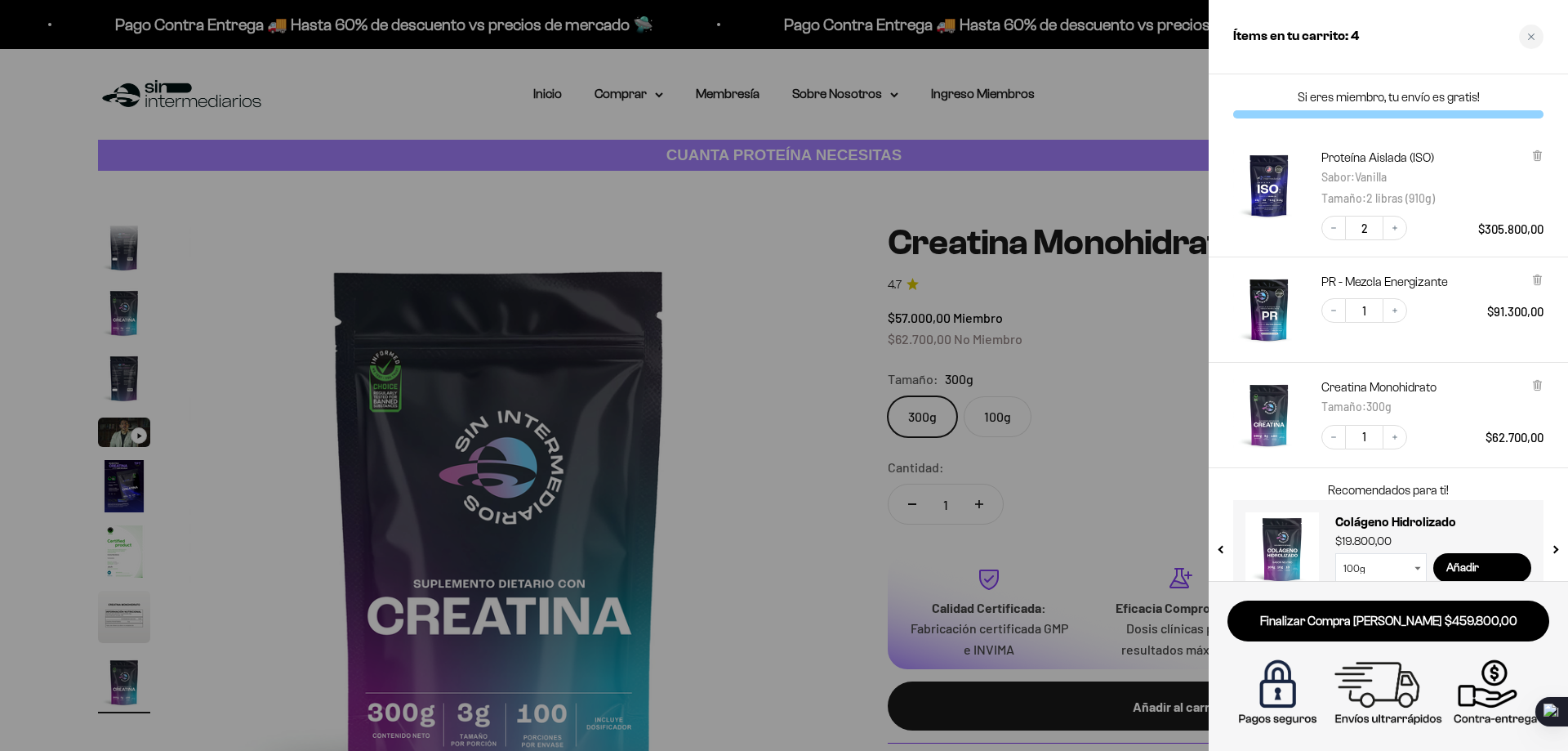
scroll to position [30, 0]
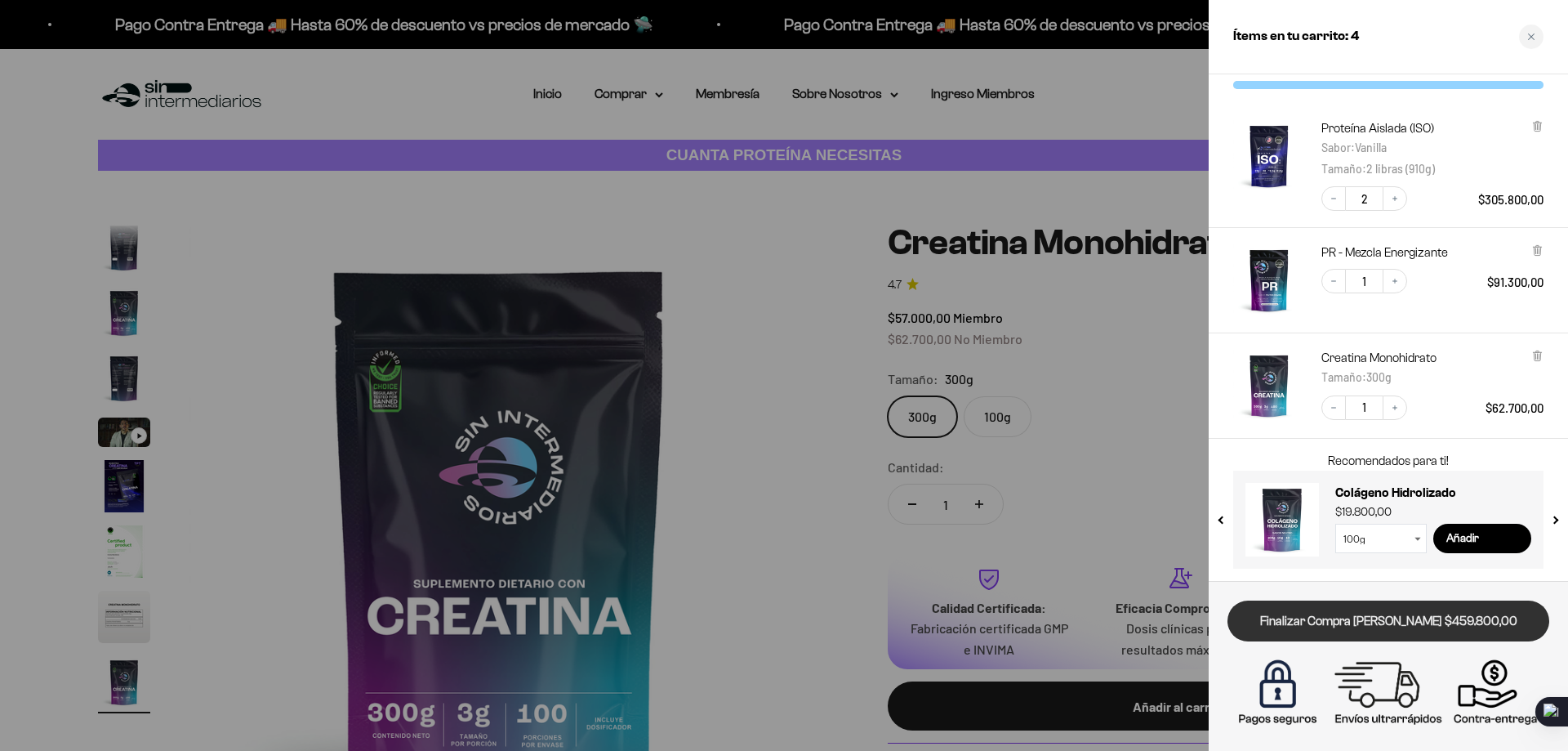
click at [1414, 613] on link "Finalizar Compra [PERSON_NAME] $459.800,00" at bounding box center [1389, 621] width 322 height 41
